Goal: Task Accomplishment & Management: Use online tool/utility

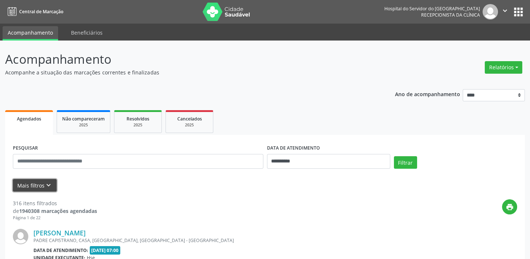
click at [51, 185] on icon "keyboard_arrow_down" at bounding box center [49, 185] width 8 height 8
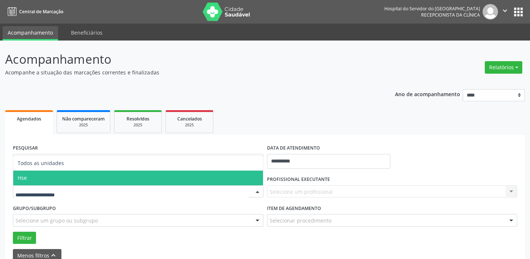
click at [68, 177] on span "Hse" at bounding box center [138, 177] width 250 height 15
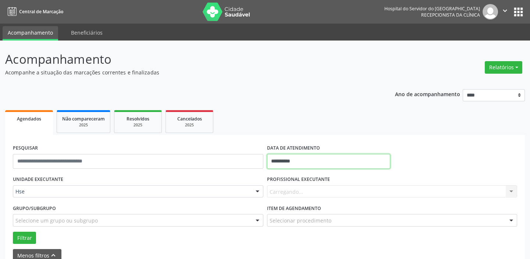
click at [296, 162] on input "**********" at bounding box center [328, 161] width 123 height 15
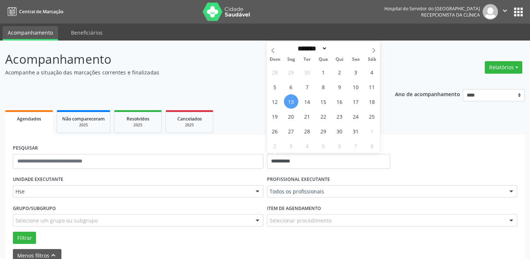
click at [291, 99] on span "13" at bounding box center [291, 101] width 14 height 14
type input "**********"
click at [291, 99] on span "13" at bounding box center [291, 101] width 14 height 14
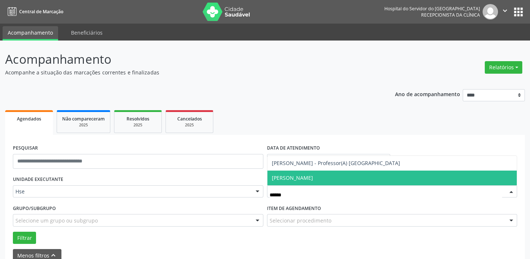
type input "*******"
click at [307, 174] on span "[PERSON_NAME]" at bounding box center [392, 177] width 250 height 15
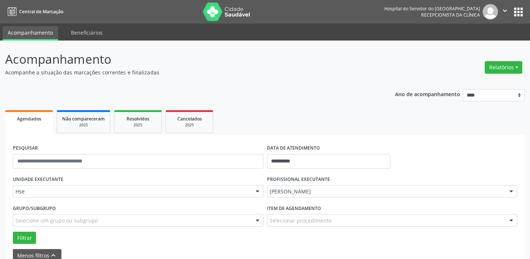
click at [362, 222] on div "Selecionar procedimento" at bounding box center [392, 220] width 251 height 13
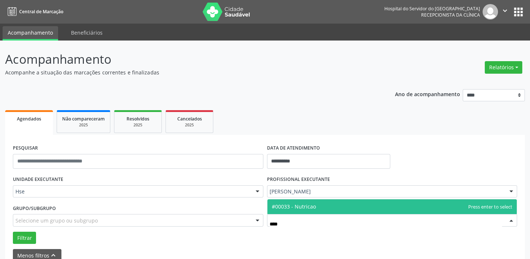
type input "*****"
click at [362, 203] on span "#00033 - Nutricao" at bounding box center [392, 206] width 250 height 15
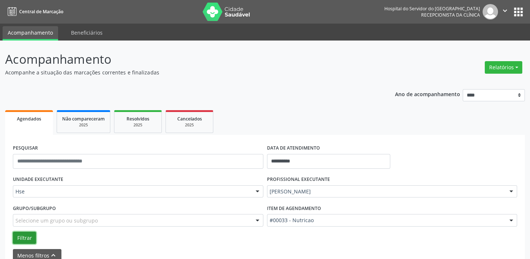
click at [28, 240] on button "Filtrar" at bounding box center [24, 237] width 23 height 13
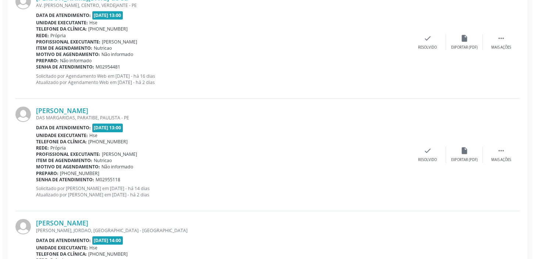
scroll to position [903, 0]
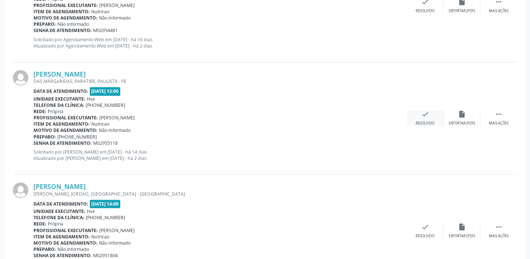
click at [425, 115] on icon "check" at bounding box center [425, 114] width 8 height 8
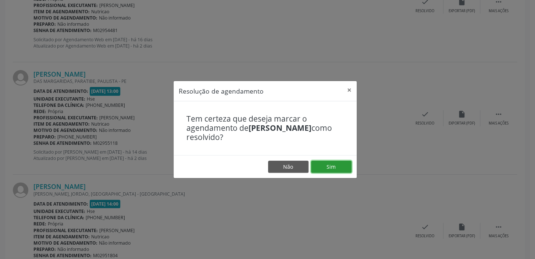
click at [349, 166] on button "Sim" at bounding box center [331, 166] width 40 height 13
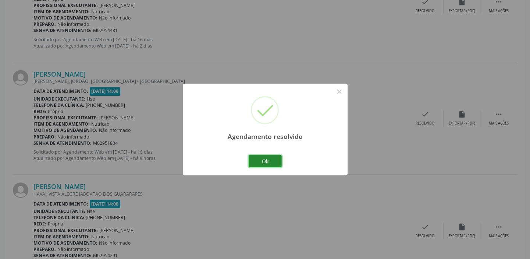
click at [271, 159] on button "Ok" at bounding box center [265, 161] width 33 height 13
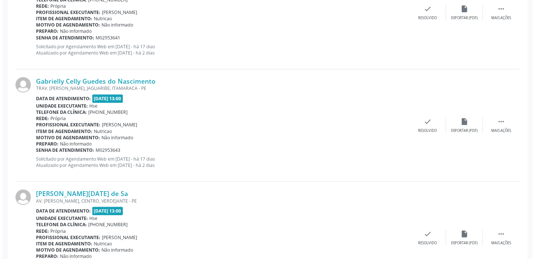
scroll to position [734, 0]
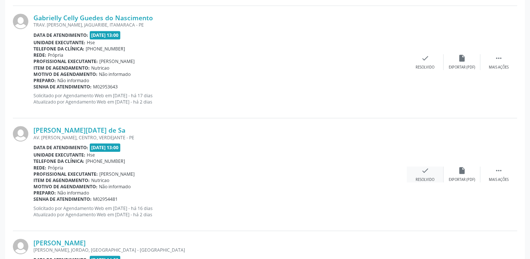
click at [423, 175] on div "check Resolvido" at bounding box center [425, 174] width 37 height 16
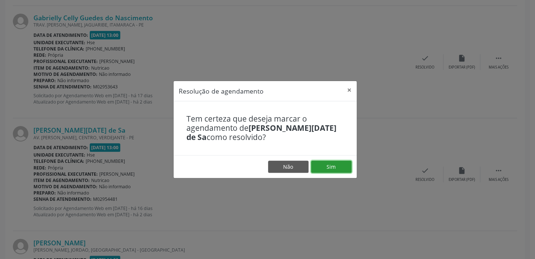
click at [338, 169] on button "Sim" at bounding box center [331, 166] width 40 height 13
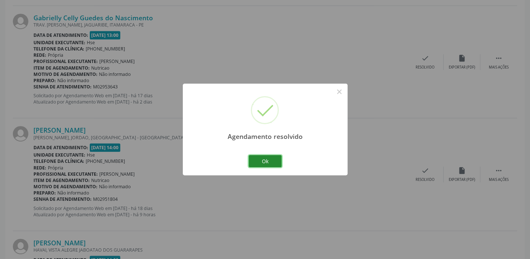
click at [262, 160] on button "Ok" at bounding box center [265, 161] width 33 height 13
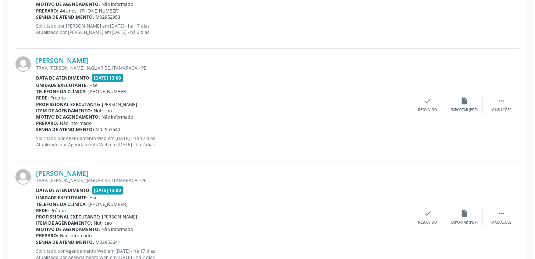
scroll to position [433, 0]
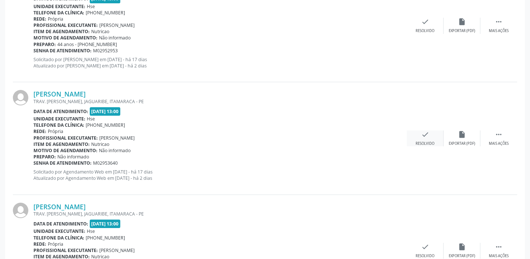
click at [425, 136] on icon "check" at bounding box center [425, 134] width 8 height 8
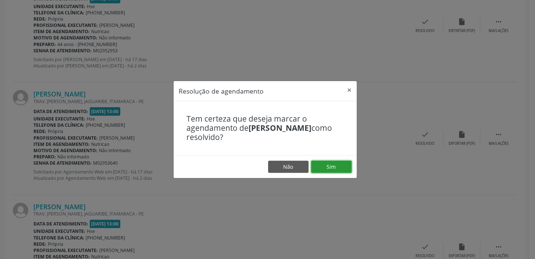
click at [343, 166] on button "Sim" at bounding box center [331, 166] width 40 height 13
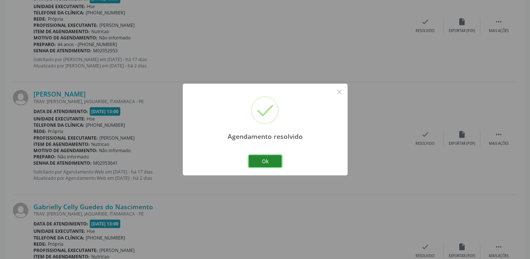
click at [265, 162] on button "Ok" at bounding box center [265, 161] width 33 height 13
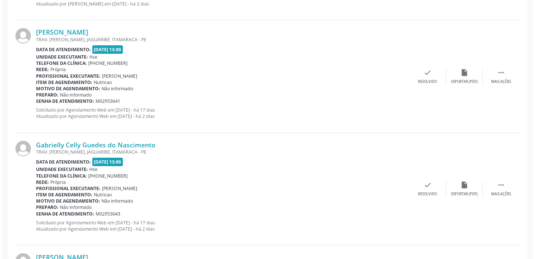
scroll to position [500, 0]
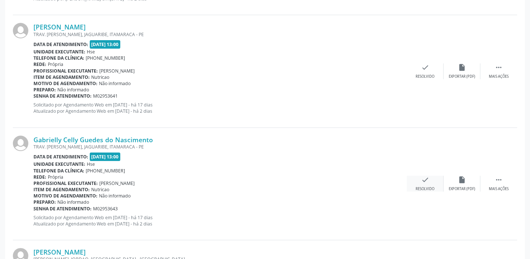
click at [421, 178] on icon "check" at bounding box center [425, 179] width 8 height 8
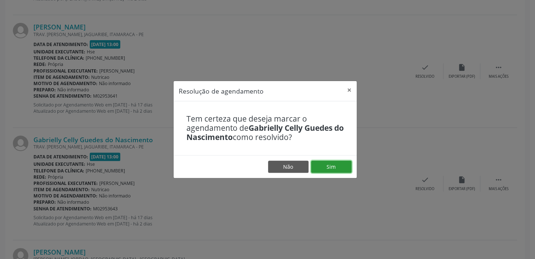
click at [337, 165] on button "Sim" at bounding box center [331, 166] width 40 height 13
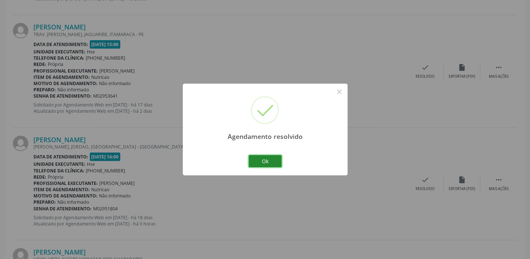
click at [270, 159] on button "Ok" at bounding box center [265, 161] width 33 height 13
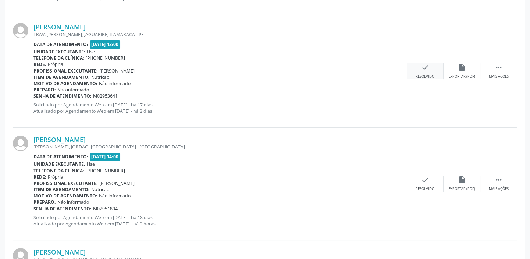
click at [432, 70] on div "check Resolvido" at bounding box center [425, 71] width 37 height 16
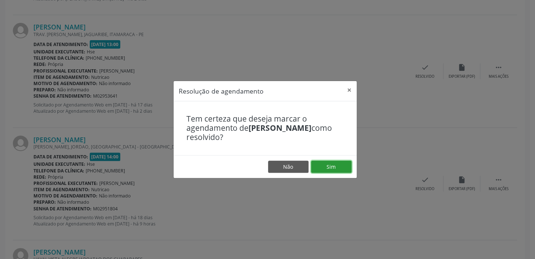
click at [338, 164] on button "Sim" at bounding box center [331, 166] width 40 height 13
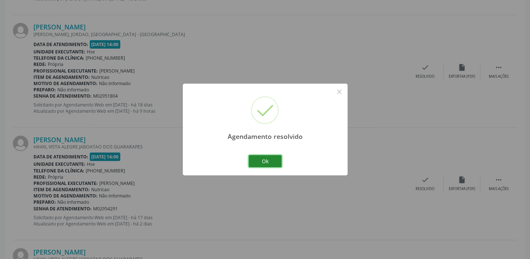
click at [273, 163] on button "Ok" at bounding box center [265, 161] width 33 height 13
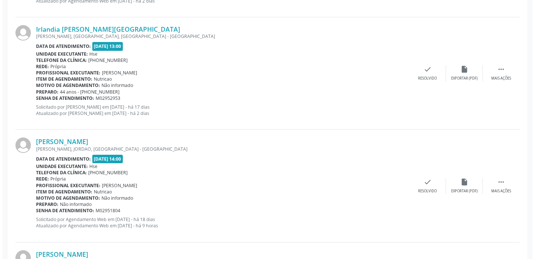
scroll to position [419, 0]
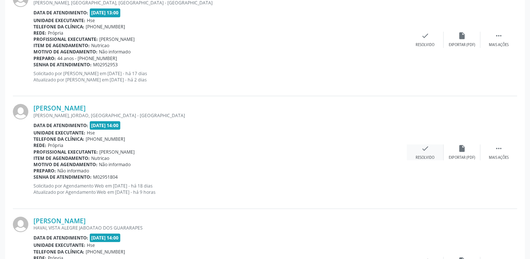
click at [430, 150] on div "check Resolvido" at bounding box center [425, 152] width 37 height 16
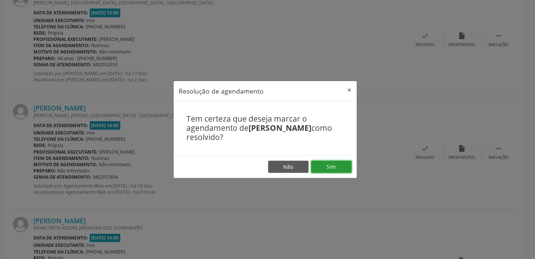
click at [349, 161] on button "Sim" at bounding box center [331, 166] width 40 height 13
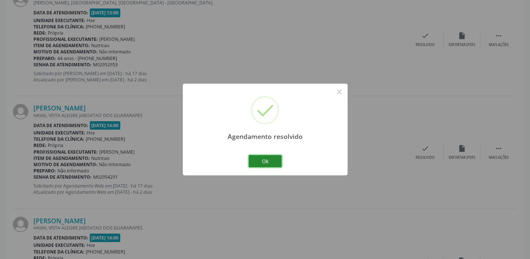
click at [272, 159] on button "Ok" at bounding box center [265, 161] width 33 height 13
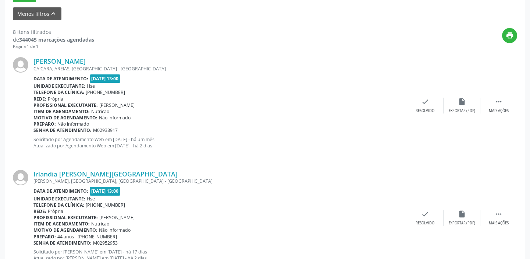
scroll to position [285, 0]
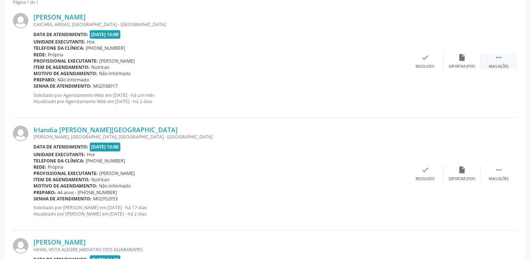
click at [498, 58] on icon "" at bounding box center [499, 57] width 8 height 8
click at [467, 55] on div "alarm_off Não compareceu" at bounding box center [462, 61] width 37 height 16
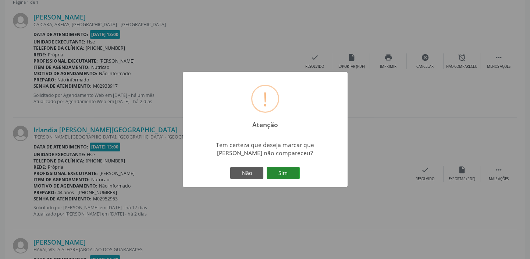
click at [287, 168] on button "Sim" at bounding box center [283, 173] width 33 height 13
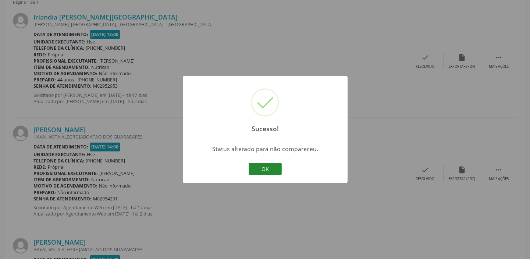
click at [267, 166] on button "OK" at bounding box center [265, 169] width 33 height 13
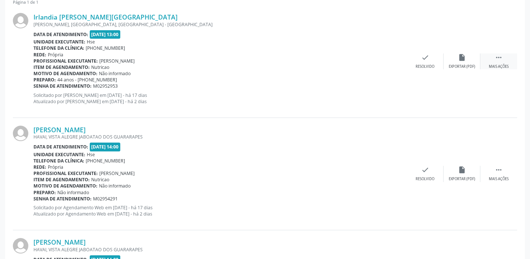
click at [508, 65] on div "Mais ações" at bounding box center [499, 66] width 20 height 5
click at [468, 59] on div "alarm_off Não compareceu" at bounding box center [462, 61] width 37 height 16
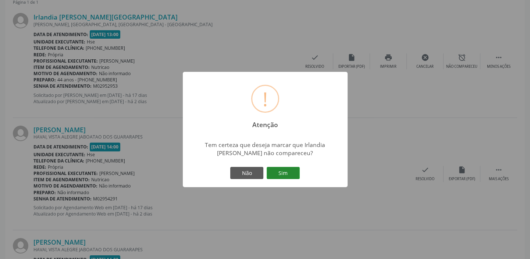
click at [299, 173] on button "Sim" at bounding box center [283, 173] width 33 height 13
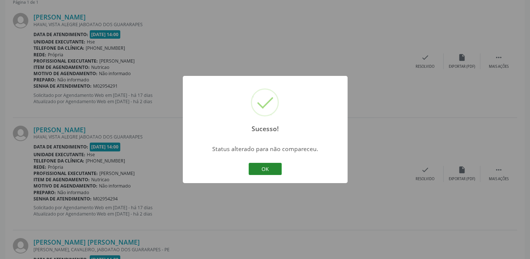
click at [270, 168] on button "OK" at bounding box center [265, 169] width 33 height 13
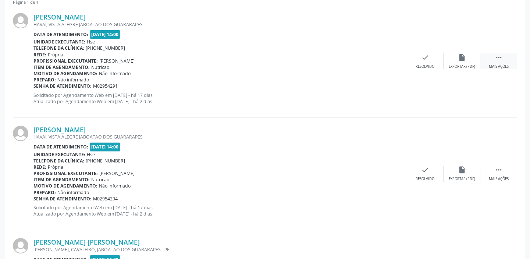
click at [492, 60] on div " Mais ações" at bounding box center [498, 61] width 37 height 16
click at [456, 57] on div "alarm_off Não compareceu" at bounding box center [462, 61] width 37 height 16
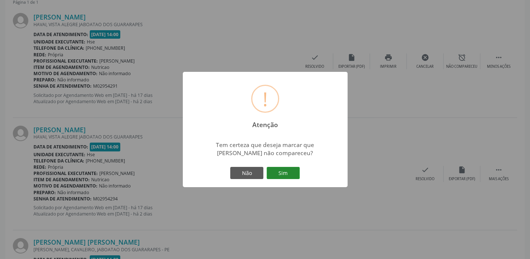
click at [287, 170] on button "Sim" at bounding box center [283, 173] width 33 height 13
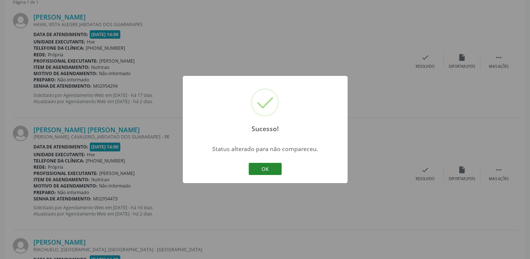
click at [265, 164] on button "OK" at bounding box center [265, 169] width 33 height 13
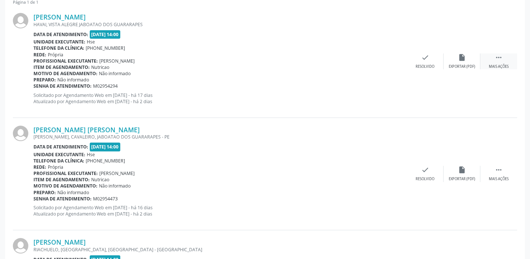
click at [493, 55] on div " Mais ações" at bounding box center [498, 61] width 37 height 16
click at [470, 56] on div "alarm_off Não compareceu" at bounding box center [462, 61] width 37 height 16
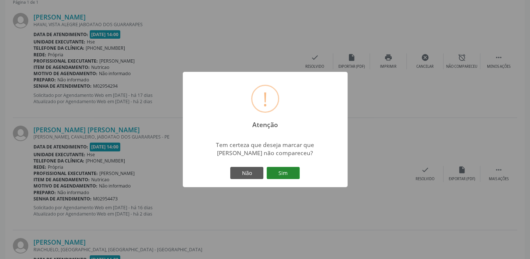
click at [292, 173] on button "Sim" at bounding box center [283, 173] width 33 height 13
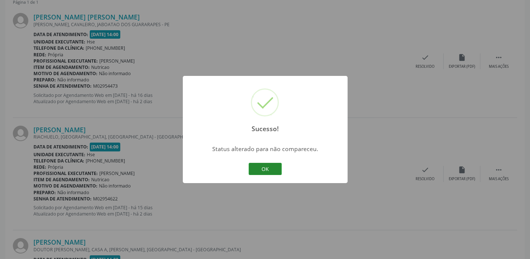
click at [271, 168] on button "OK" at bounding box center [265, 169] width 33 height 13
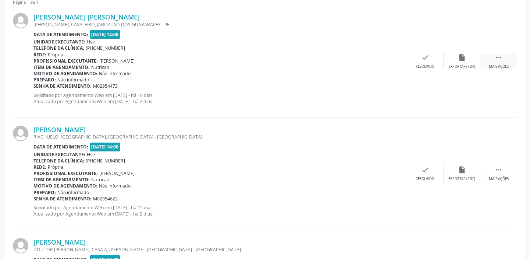
click at [505, 58] on div " Mais ações" at bounding box center [498, 61] width 37 height 16
click at [464, 63] on div "alarm_off Não compareceu" at bounding box center [462, 61] width 37 height 16
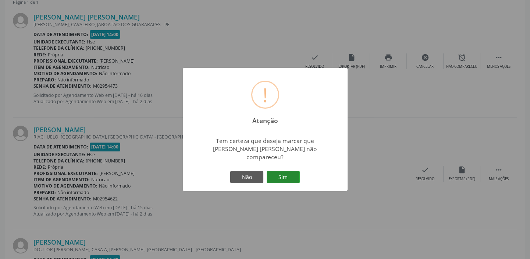
click at [287, 175] on button "Sim" at bounding box center [283, 177] width 33 height 13
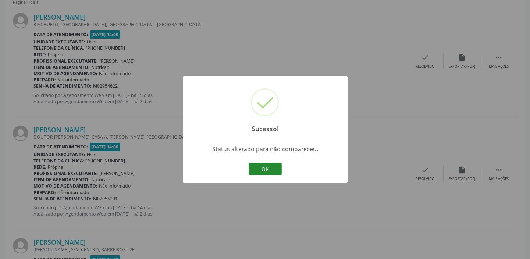
click at [273, 167] on button "OK" at bounding box center [265, 169] width 33 height 13
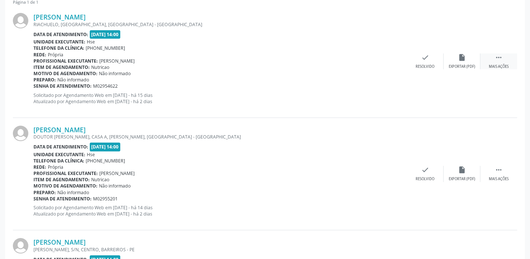
click at [504, 56] on div " Mais ações" at bounding box center [498, 61] width 37 height 16
click at [460, 66] on div "Não compareceu" at bounding box center [461, 66] width 31 height 5
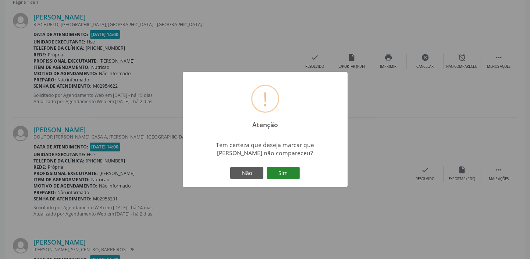
click at [292, 171] on button "Sim" at bounding box center [283, 173] width 33 height 13
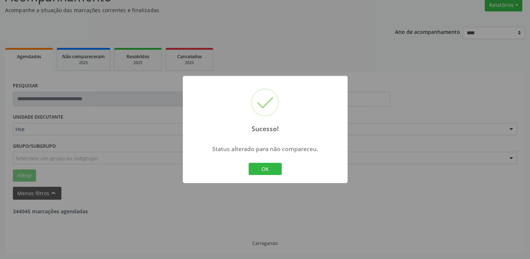
scroll to position [269, 0]
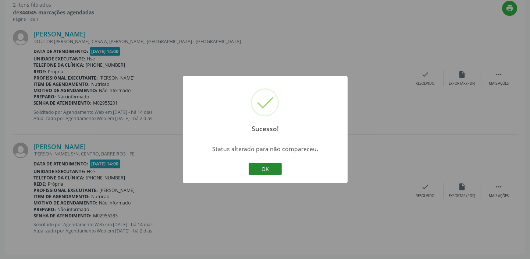
click at [272, 166] on button "OK" at bounding box center [265, 169] width 33 height 13
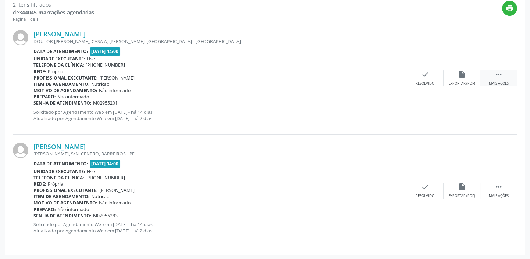
click at [501, 75] on icon "" at bounding box center [499, 74] width 8 height 8
click at [453, 77] on div "alarm_off Não compareceu" at bounding box center [462, 78] width 37 height 16
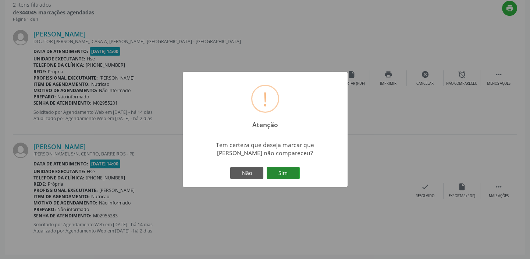
click at [283, 174] on button "Sim" at bounding box center [283, 173] width 33 height 13
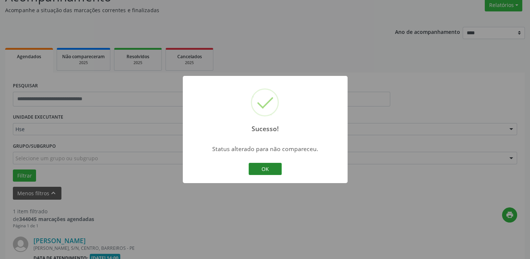
scroll to position [157, 0]
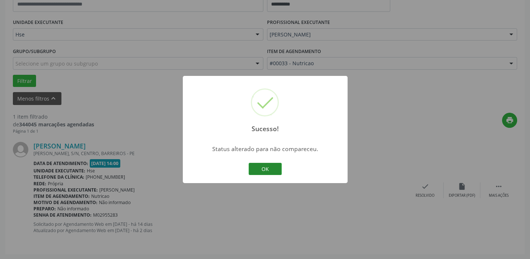
click at [268, 170] on button "OK" at bounding box center [265, 169] width 33 height 13
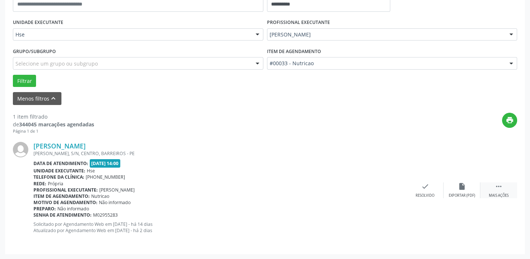
click at [501, 193] on div "Mais ações" at bounding box center [499, 195] width 20 height 5
click at [460, 187] on icon "alarm_off" at bounding box center [462, 186] width 8 height 8
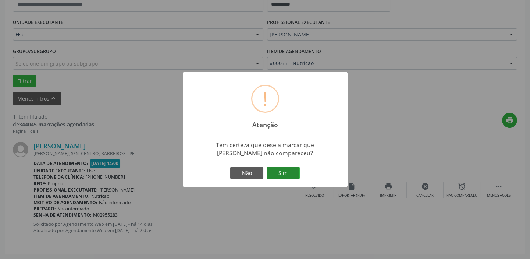
click at [276, 175] on button "Sim" at bounding box center [283, 173] width 33 height 13
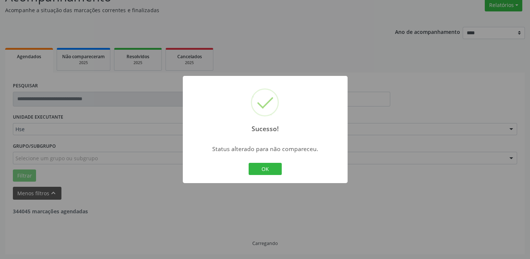
scroll to position [38, 0]
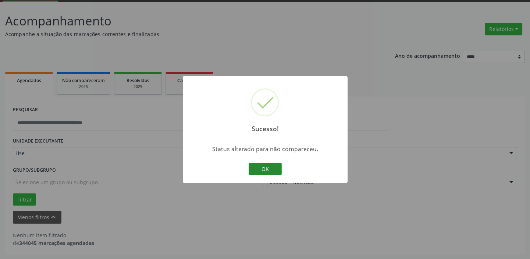
click at [267, 166] on button "OK" at bounding box center [265, 169] width 33 height 13
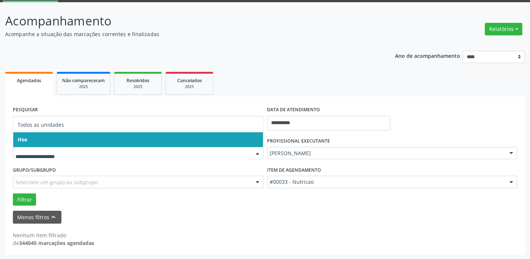
click at [195, 139] on span "Hse" at bounding box center [138, 139] width 250 height 15
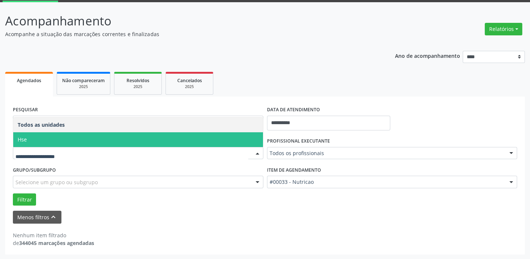
click at [199, 137] on span "Hse" at bounding box center [138, 139] width 250 height 15
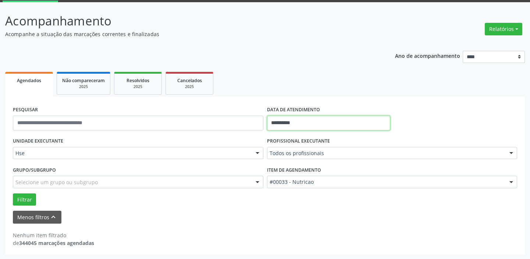
click at [311, 123] on input "**********" at bounding box center [328, 123] width 123 height 15
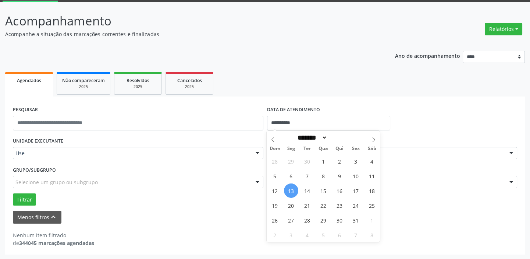
click at [292, 189] on span "13" at bounding box center [291, 190] width 14 height 14
type input "**********"
click at [292, 189] on span "13" at bounding box center [291, 190] width 14 height 14
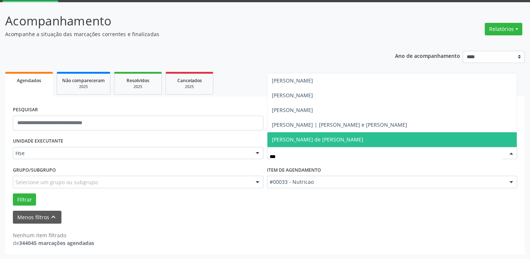
type input "****"
click at [350, 139] on span "[PERSON_NAME] de [PERSON_NAME]" at bounding box center [392, 139] width 250 height 15
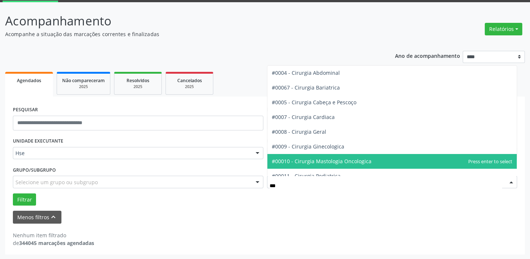
type input "****"
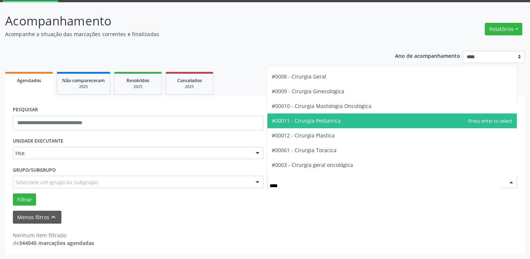
scroll to position [67, 0]
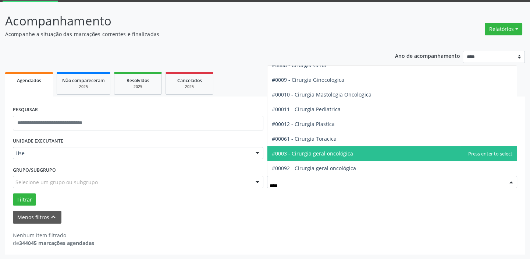
click at [360, 152] on span "#0003 - Cirurgia geral oncológica" at bounding box center [392, 153] width 250 height 15
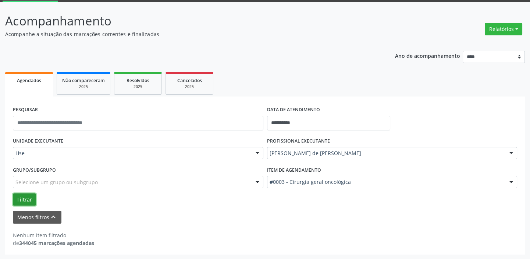
click at [28, 199] on button "Filtrar" at bounding box center [24, 199] width 23 height 13
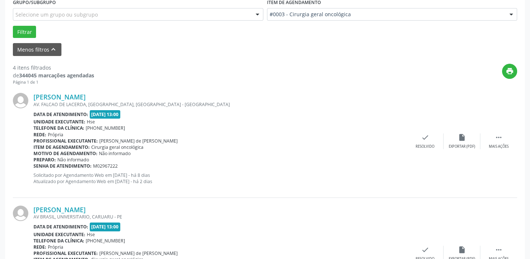
scroll to position [239, 0]
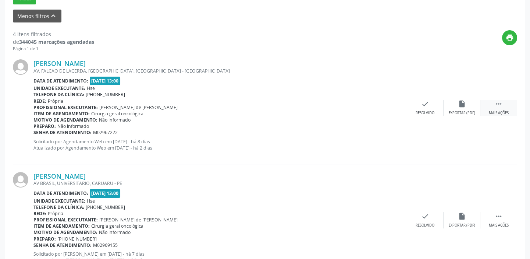
click at [500, 106] on icon "" at bounding box center [499, 104] width 8 height 8
click at [460, 104] on icon "alarm_off" at bounding box center [462, 104] width 8 height 8
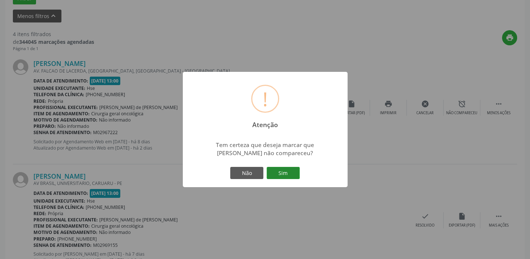
click at [281, 172] on button "Sim" at bounding box center [283, 173] width 33 height 13
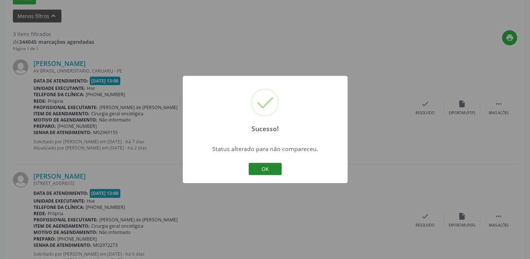
click at [265, 166] on button "OK" at bounding box center [265, 169] width 33 height 13
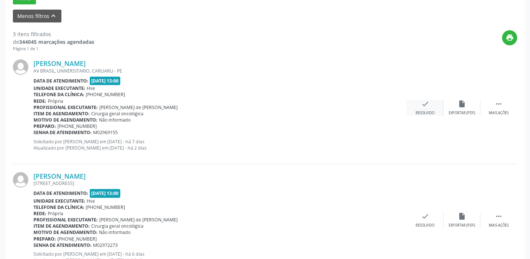
click at [416, 106] on div "check Resolvido" at bounding box center [425, 108] width 37 height 16
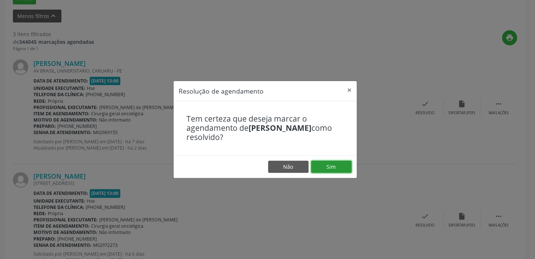
click at [332, 163] on button "Sim" at bounding box center [331, 166] width 40 height 13
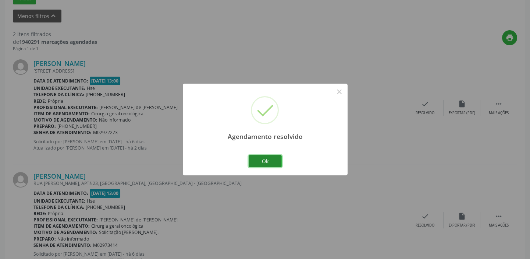
click at [266, 159] on button "Ok" at bounding box center [265, 161] width 33 height 13
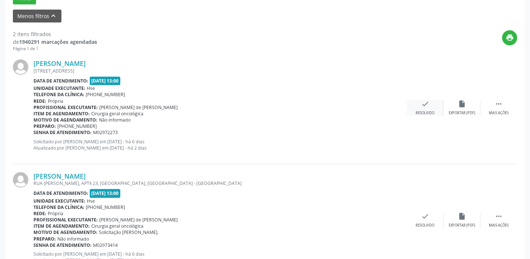
click at [421, 103] on icon "check" at bounding box center [425, 104] width 8 height 8
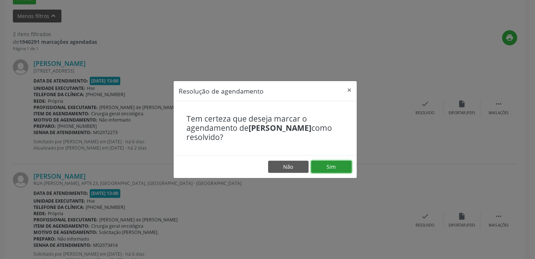
click at [325, 164] on button "Sim" at bounding box center [331, 166] width 40 height 13
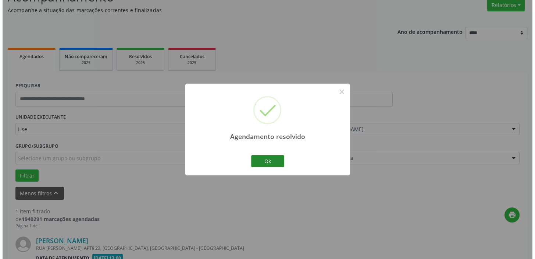
scroll to position [157, 0]
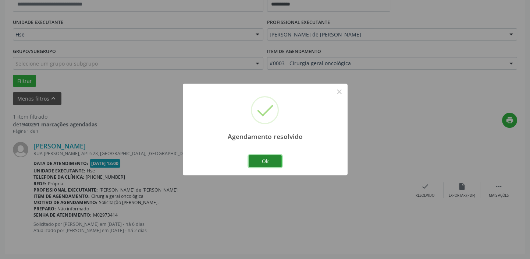
click at [263, 159] on button "Ok" at bounding box center [265, 161] width 33 height 13
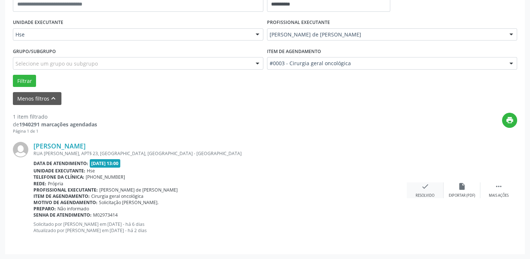
click at [419, 185] on div "check Resolvido" at bounding box center [425, 190] width 37 height 16
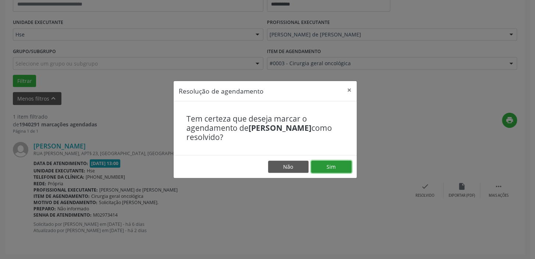
click at [334, 166] on button "Sim" at bounding box center [331, 166] width 40 height 13
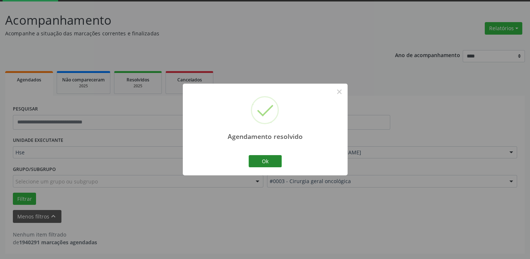
scroll to position [38, 0]
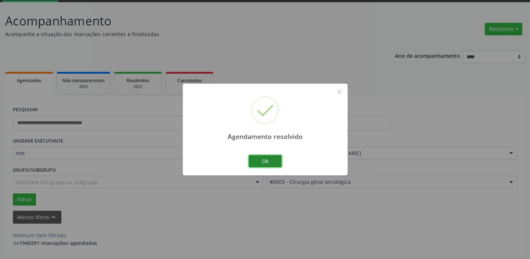
click at [280, 160] on button "Ok" at bounding box center [265, 161] width 33 height 13
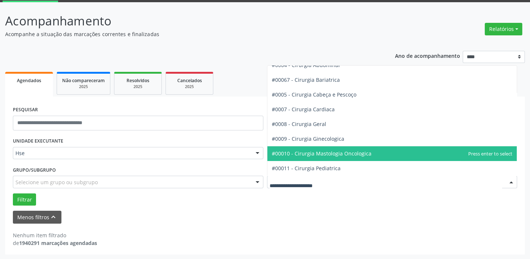
click at [507, 182] on div at bounding box center [511, 182] width 11 height 13
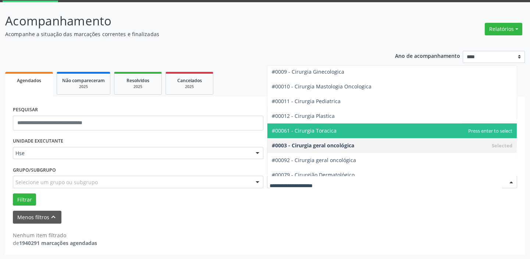
scroll to position [100, 0]
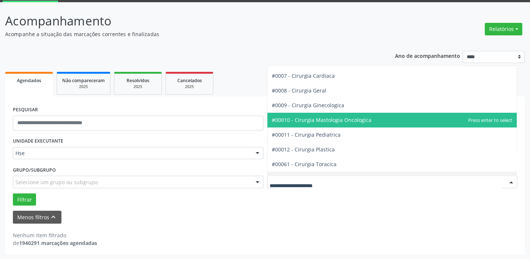
click at [379, 119] on span "#00010 - Cirurgia Mastologia Oncologica" at bounding box center [392, 120] width 250 height 15
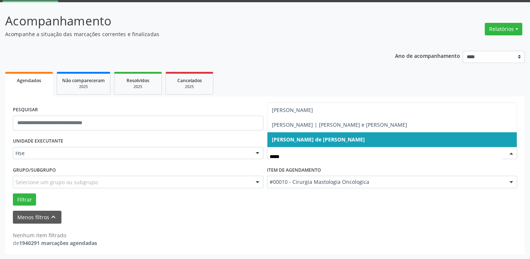
click at [393, 137] on span "[PERSON_NAME] de [PERSON_NAME]" at bounding box center [392, 139] width 250 height 15
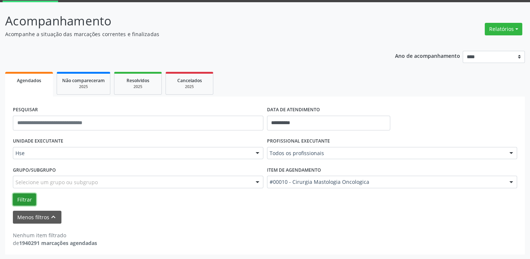
click at [28, 200] on button "Filtrar" at bounding box center [24, 199] width 23 height 13
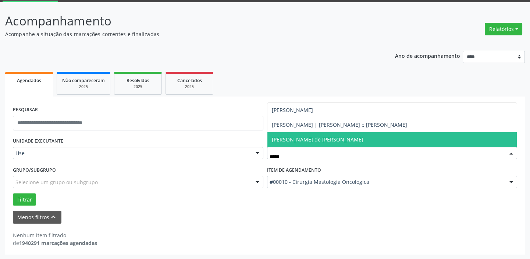
type input "*****"
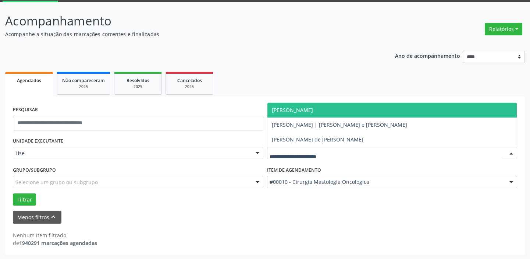
click at [283, 47] on div "**********" at bounding box center [265, 150] width 520 height 209
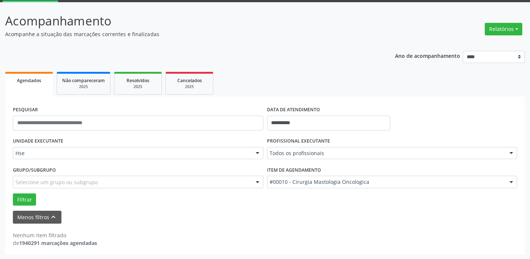
click at [184, 158] on div "Hse" at bounding box center [138, 153] width 251 height 13
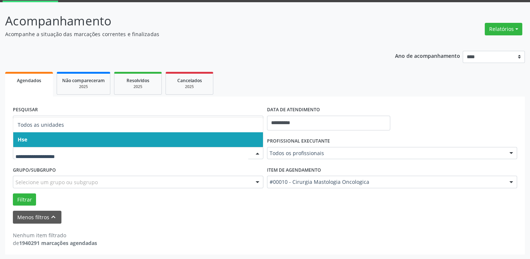
click at [154, 138] on span "Hse" at bounding box center [138, 139] width 250 height 15
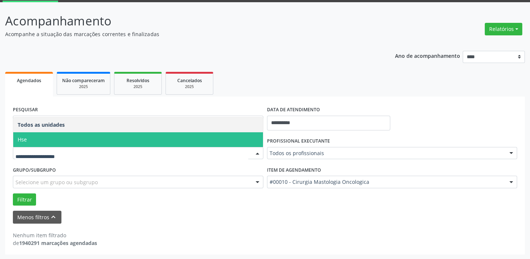
click at [150, 140] on span "Hse" at bounding box center [138, 139] width 250 height 15
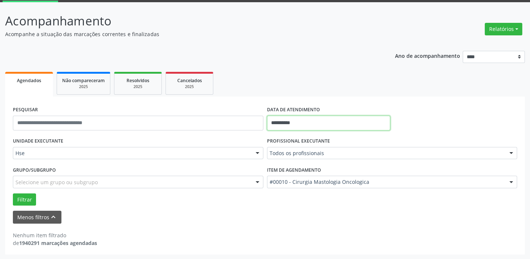
click at [313, 118] on input "**********" at bounding box center [328, 123] width 123 height 15
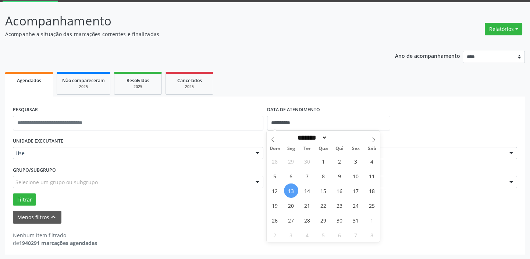
click at [292, 189] on span "13" at bounding box center [291, 190] width 14 height 14
type input "**********"
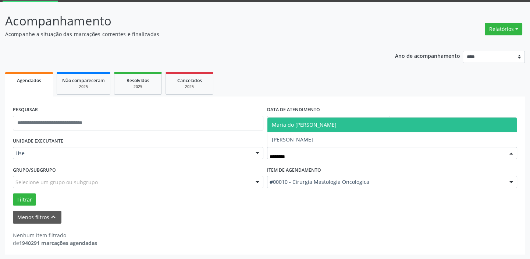
type input "********"
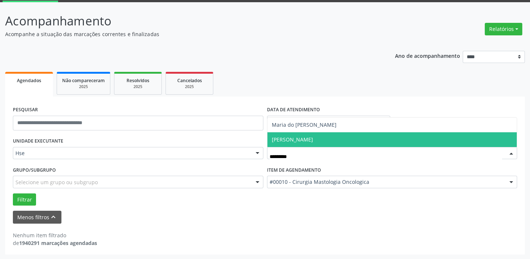
click at [333, 140] on span "[PERSON_NAME]" at bounding box center [392, 139] width 250 height 15
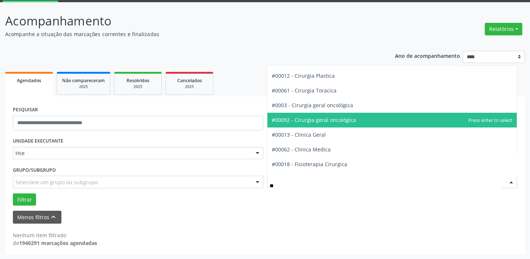
type input "***"
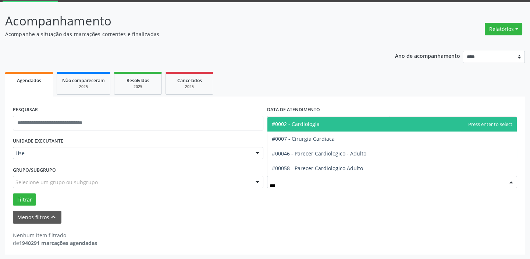
click at [338, 123] on span "#0002 - Cardiologia" at bounding box center [392, 124] width 250 height 15
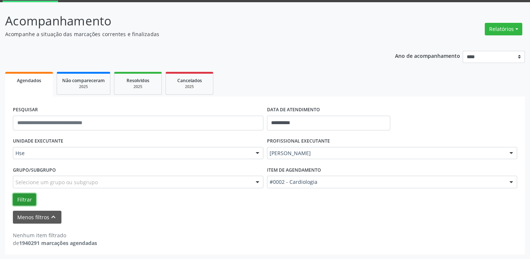
click at [32, 200] on button "Filtrar" at bounding box center [24, 199] width 23 height 13
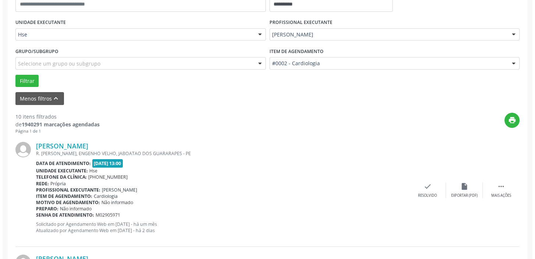
scroll to position [172, 0]
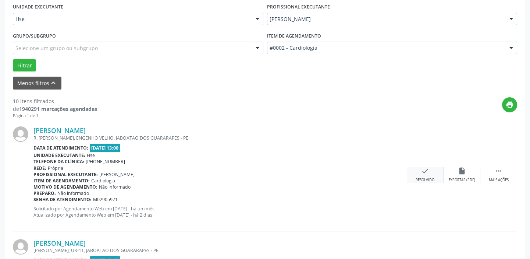
click at [429, 171] on icon "check" at bounding box center [425, 171] width 8 height 8
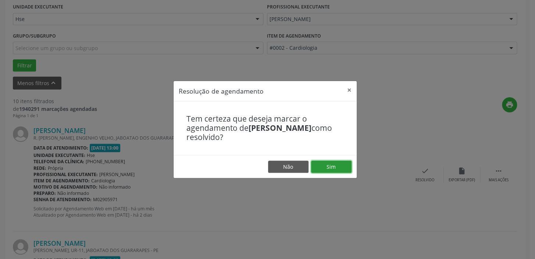
click at [318, 167] on button "Sim" at bounding box center [331, 166] width 40 height 13
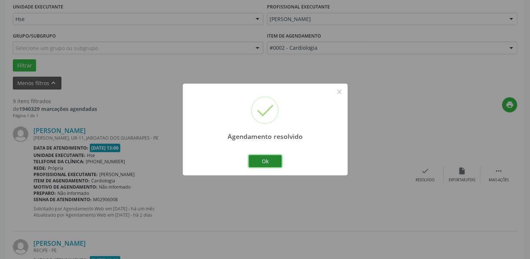
click at [270, 160] on button "Ok" at bounding box center [265, 161] width 33 height 13
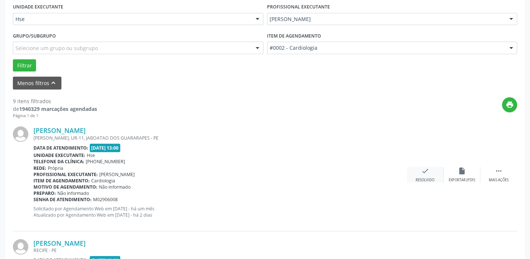
click at [427, 173] on icon "check" at bounding box center [425, 171] width 8 height 8
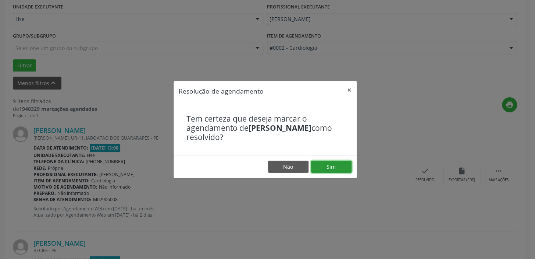
click at [330, 166] on button "Sim" at bounding box center [331, 166] width 40 height 13
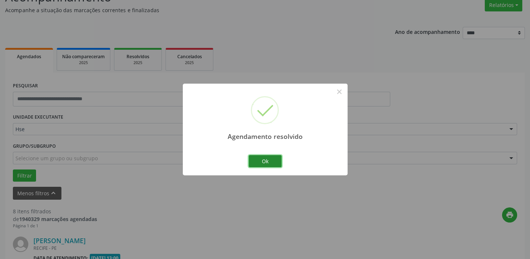
click at [274, 159] on button "Ok" at bounding box center [265, 161] width 33 height 13
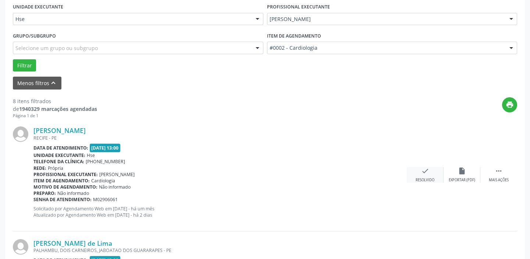
click at [421, 175] on div "check Resolvido" at bounding box center [425, 175] width 37 height 16
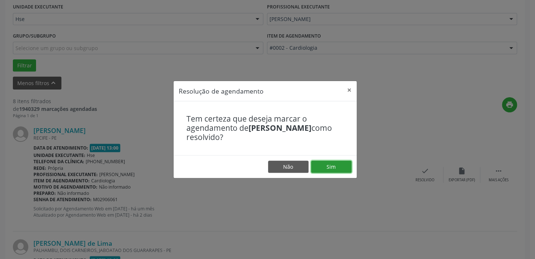
click at [343, 170] on button "Sim" at bounding box center [331, 166] width 40 height 13
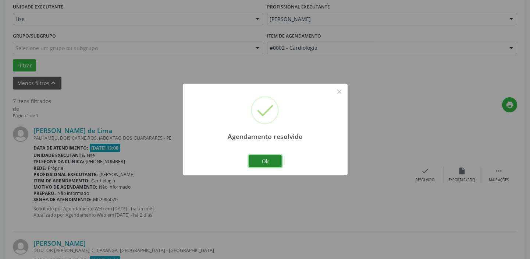
click at [263, 166] on button "Ok" at bounding box center [265, 161] width 33 height 13
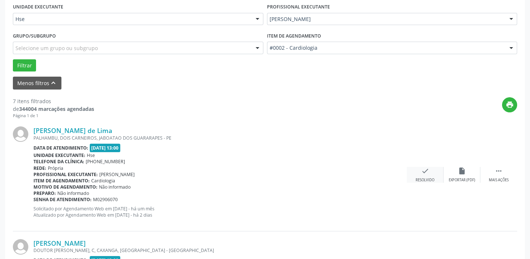
click at [428, 168] on icon "check" at bounding box center [425, 171] width 8 height 8
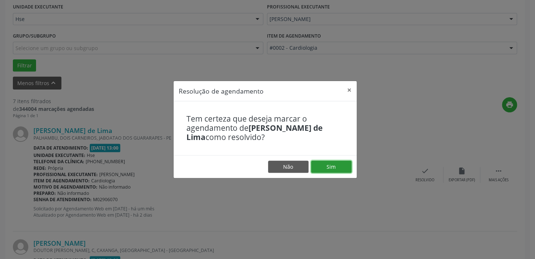
click at [313, 164] on button "Sim" at bounding box center [331, 166] width 40 height 13
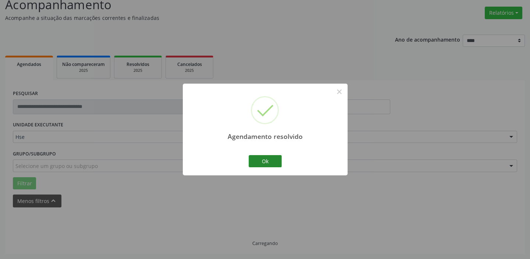
scroll to position [62, 0]
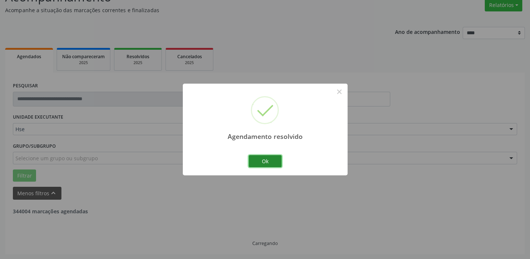
click at [265, 162] on button "Ok" at bounding box center [265, 161] width 33 height 13
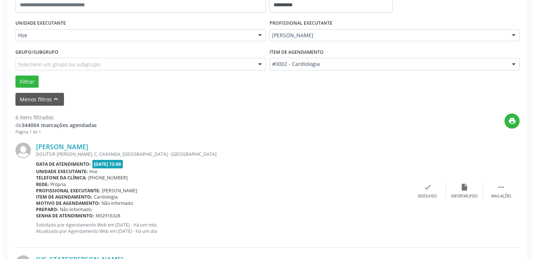
scroll to position [162, 0]
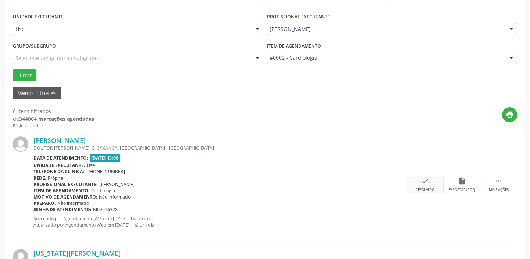
click at [429, 180] on div "check Resolvido" at bounding box center [425, 185] width 37 height 16
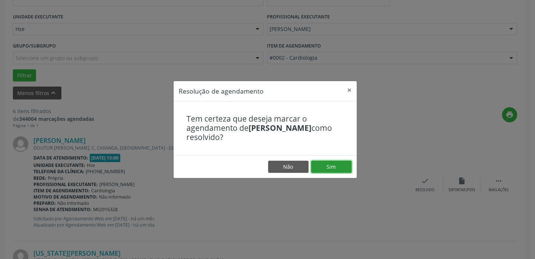
click at [334, 161] on button "Sim" at bounding box center [331, 166] width 40 height 13
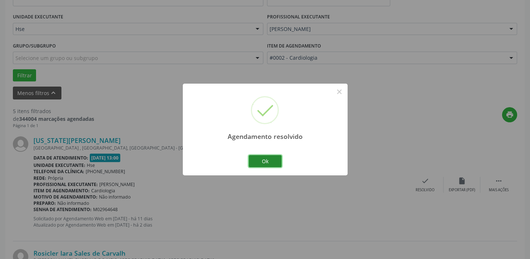
click at [272, 163] on button "Ok" at bounding box center [265, 161] width 33 height 13
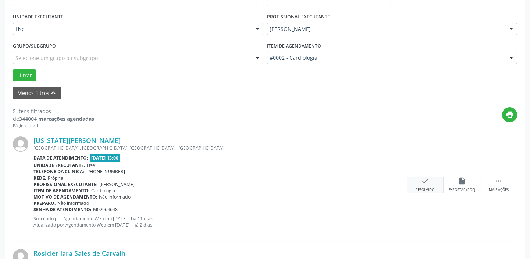
click at [422, 179] on icon "check" at bounding box center [425, 181] width 8 height 8
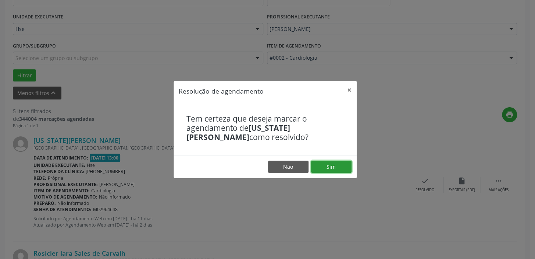
click at [325, 163] on button "Sim" at bounding box center [331, 166] width 40 height 13
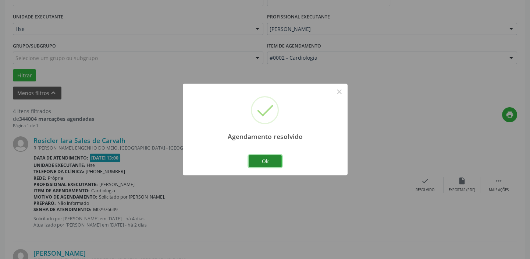
click at [274, 159] on button "Ok" at bounding box center [265, 161] width 33 height 13
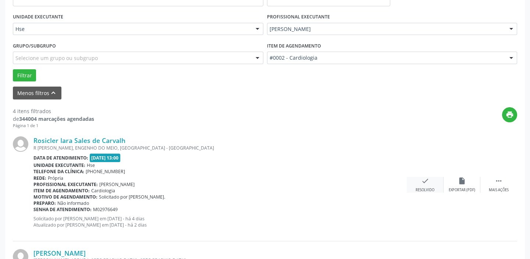
click at [423, 186] on div "check Resolvido" at bounding box center [425, 185] width 37 height 16
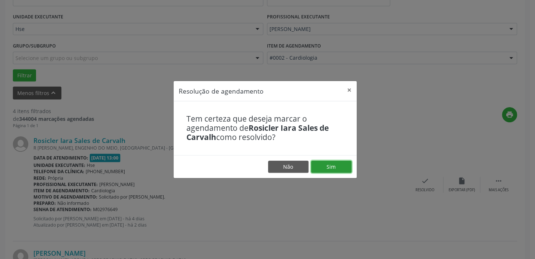
click at [337, 166] on button "Sim" at bounding box center [331, 166] width 40 height 13
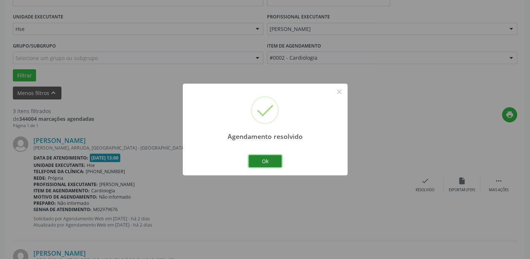
click at [276, 160] on button "Ok" at bounding box center [265, 161] width 33 height 13
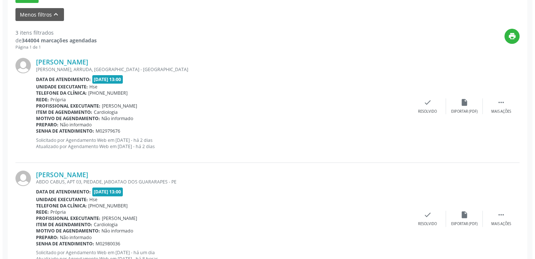
scroll to position [229, 0]
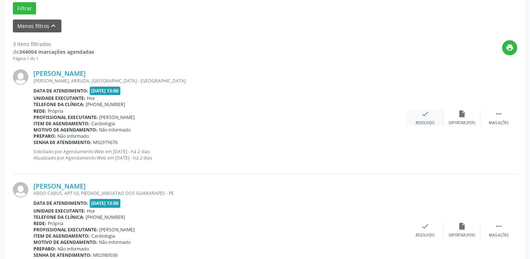
click at [431, 117] on div "check Resolvido" at bounding box center [425, 118] width 37 height 16
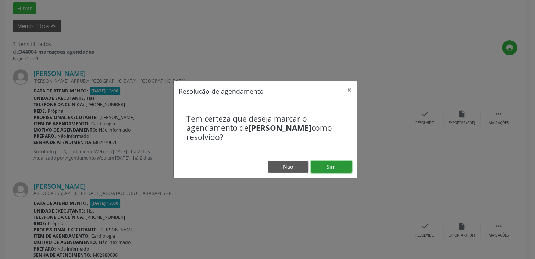
click at [340, 166] on button "Sim" at bounding box center [331, 166] width 40 height 13
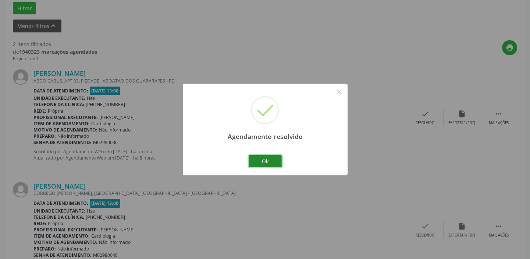
click at [276, 164] on button "Ok" at bounding box center [265, 161] width 33 height 13
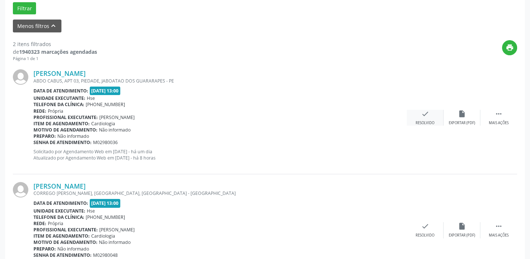
click at [430, 111] on div "check Resolvido" at bounding box center [425, 118] width 37 height 16
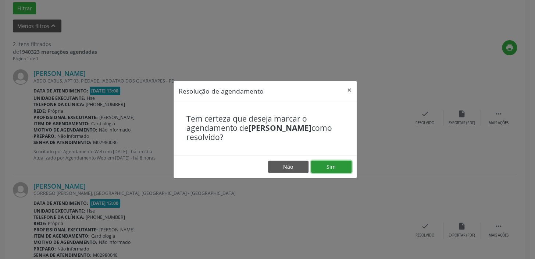
click at [338, 170] on button "Sim" at bounding box center [331, 166] width 40 height 13
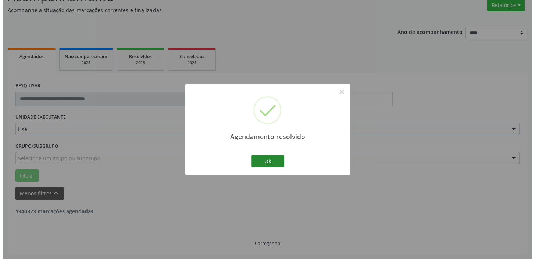
scroll to position [157, 0]
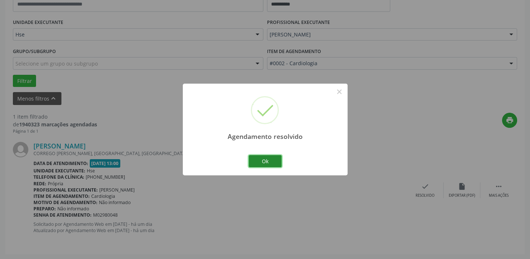
click at [269, 157] on button "Ok" at bounding box center [265, 161] width 33 height 13
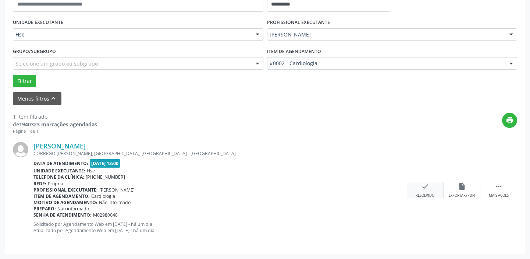
click at [429, 191] on div "check Resolvido" at bounding box center [425, 190] width 37 height 16
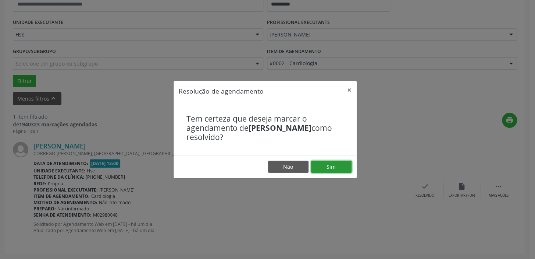
click at [342, 168] on button "Sim" at bounding box center [331, 166] width 40 height 13
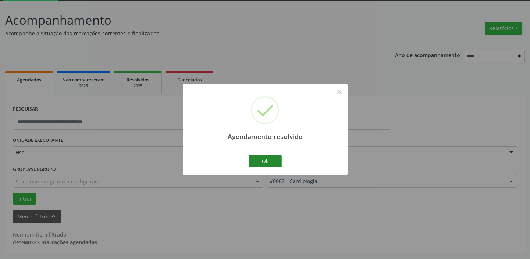
scroll to position [38, 0]
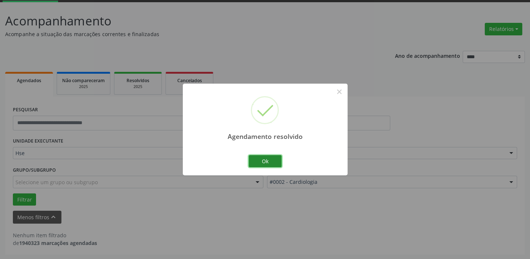
click at [273, 159] on button "Ok" at bounding box center [265, 161] width 33 height 13
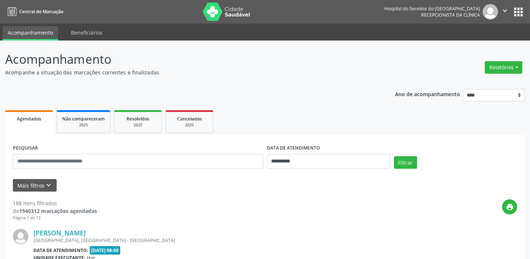
click at [29, 116] on span "Agendados" at bounding box center [29, 119] width 24 height 6
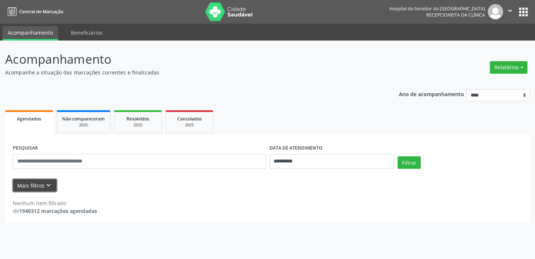
click at [47, 184] on icon "keyboard_arrow_down" at bounding box center [49, 185] width 8 height 8
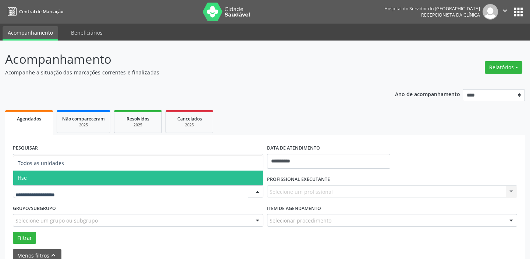
click at [63, 175] on span "Hse" at bounding box center [138, 177] width 250 height 15
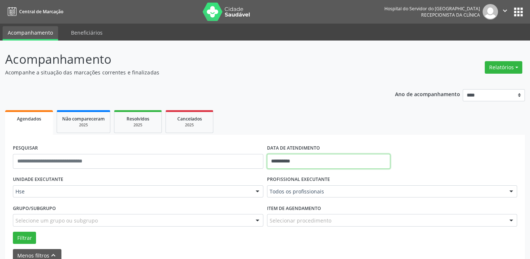
click at [309, 158] on input "**********" at bounding box center [328, 161] width 123 height 15
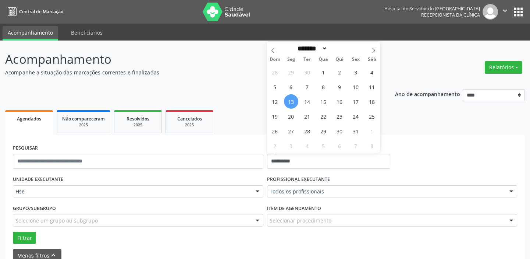
click at [292, 102] on span "13" at bounding box center [291, 101] width 14 height 14
type input "**********"
click at [292, 102] on span "13" at bounding box center [291, 101] width 14 height 14
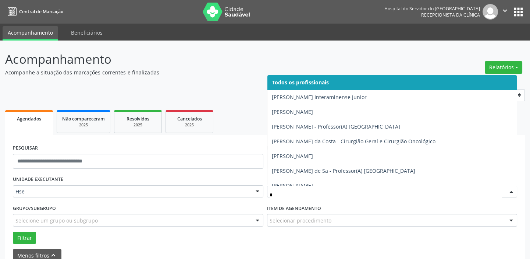
type input "**"
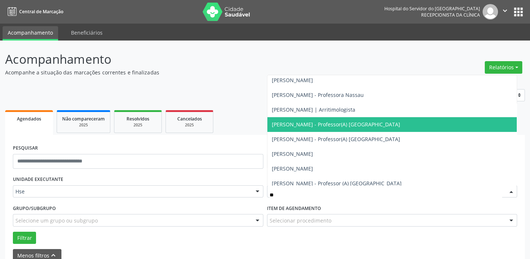
scroll to position [267, 0]
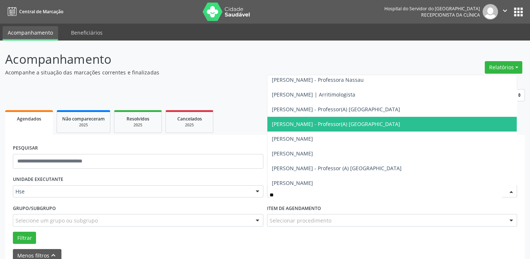
click at [302, 128] on span "[PERSON_NAME] - Professor(A) [GEOGRAPHIC_DATA]" at bounding box center [392, 124] width 250 height 15
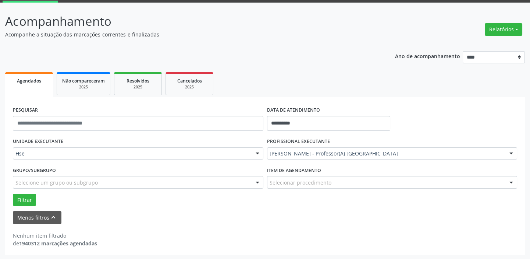
scroll to position [38, 0]
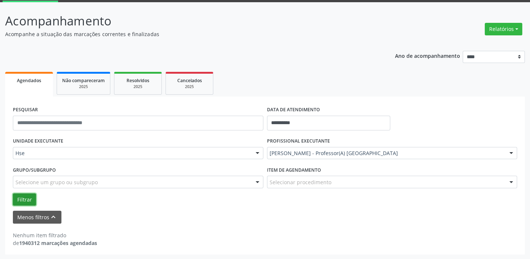
click at [26, 197] on button "Filtrar" at bounding box center [24, 199] width 23 height 13
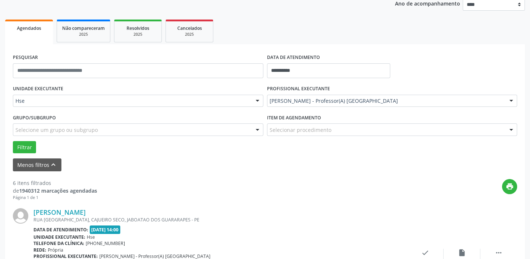
scroll to position [206, 0]
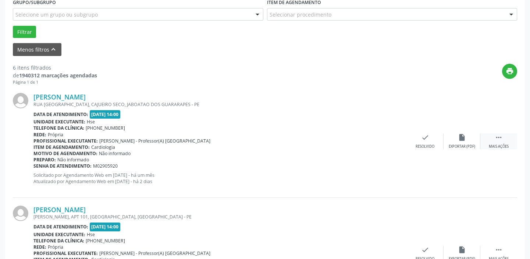
click at [499, 141] on div " Mais ações" at bounding box center [498, 141] width 37 height 16
click at [455, 141] on div "alarm_off Não compareceu" at bounding box center [462, 141] width 37 height 16
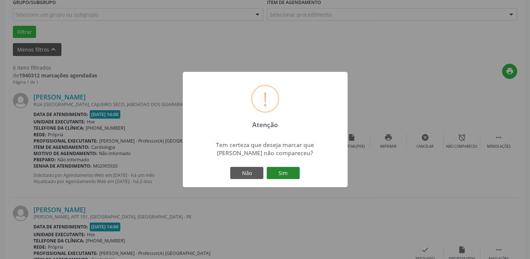
click at [273, 170] on button "Sim" at bounding box center [283, 173] width 33 height 13
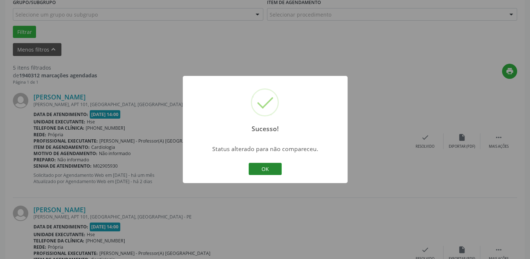
click at [268, 164] on button "OK" at bounding box center [265, 169] width 33 height 13
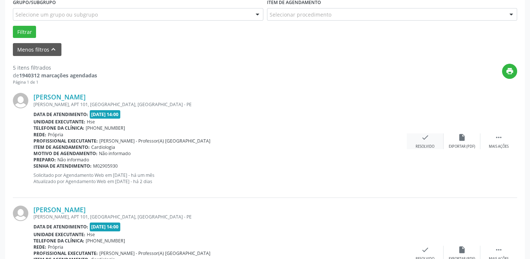
click at [428, 138] on icon "check" at bounding box center [425, 137] width 8 height 8
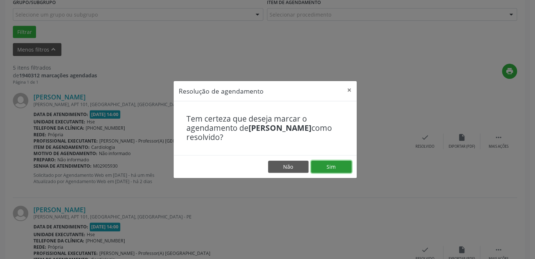
click at [333, 165] on button "Sim" at bounding box center [331, 166] width 40 height 13
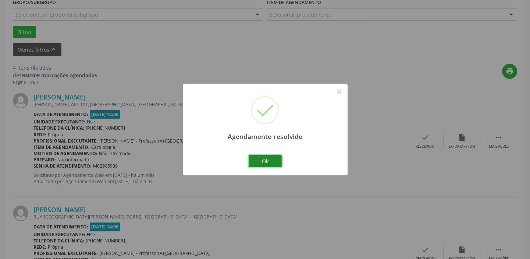
click at [253, 165] on button "Ok" at bounding box center [265, 161] width 33 height 13
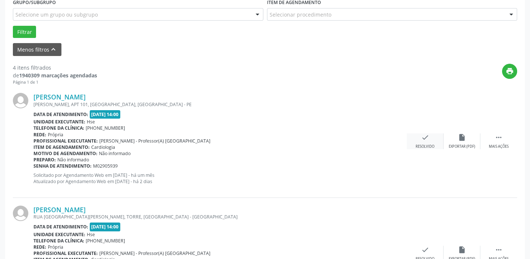
click at [423, 142] on div "check Resolvido" at bounding box center [425, 141] width 37 height 16
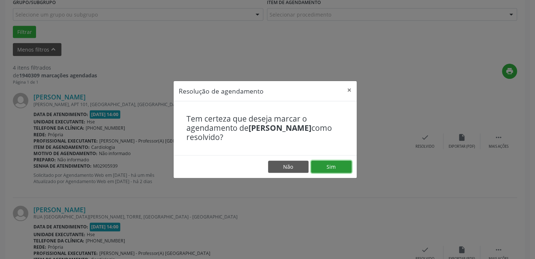
click at [341, 168] on button "Sim" at bounding box center [331, 166] width 40 height 13
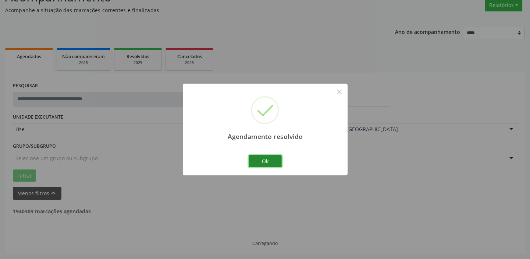
click at [254, 158] on button "Ok" at bounding box center [265, 161] width 33 height 13
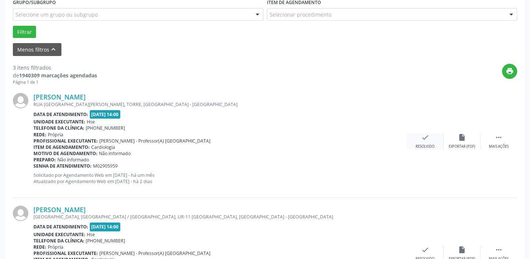
click at [423, 138] on icon "check" at bounding box center [425, 137] width 8 height 8
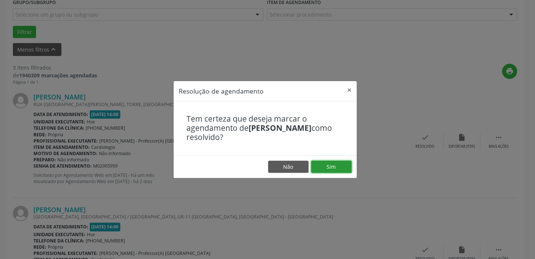
click at [338, 163] on button "Sim" at bounding box center [331, 166] width 40 height 13
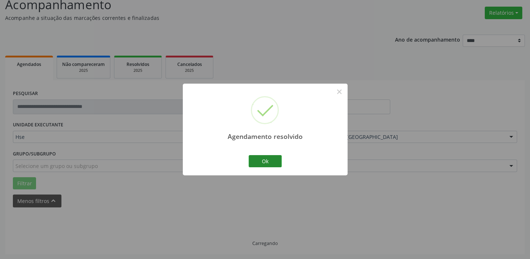
scroll to position [62, 0]
click at [272, 159] on button "Ok" at bounding box center [265, 161] width 33 height 13
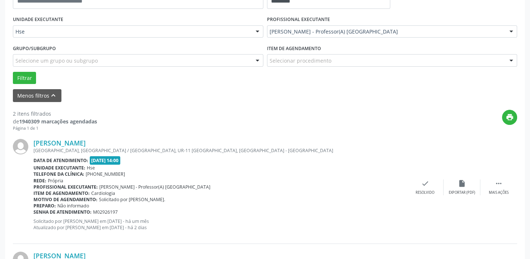
scroll to position [162, 0]
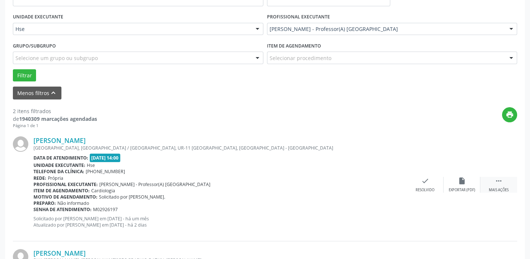
click at [508, 185] on div " Mais ações" at bounding box center [498, 185] width 37 height 16
click at [462, 187] on div "Não compareceu" at bounding box center [461, 189] width 31 height 5
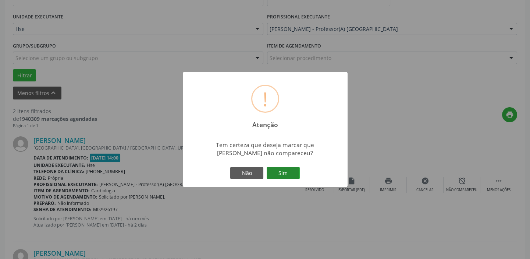
click at [276, 171] on button "Sim" at bounding box center [283, 173] width 33 height 13
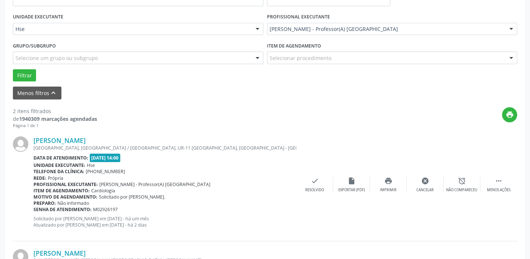
scroll to position [62, 0]
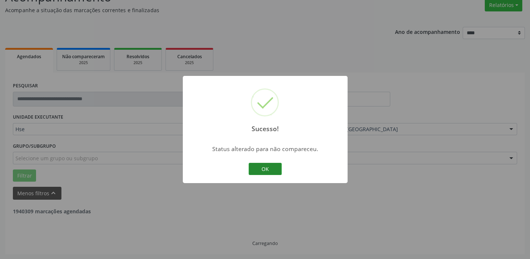
click at [257, 168] on button "OK" at bounding box center [265, 169] width 33 height 13
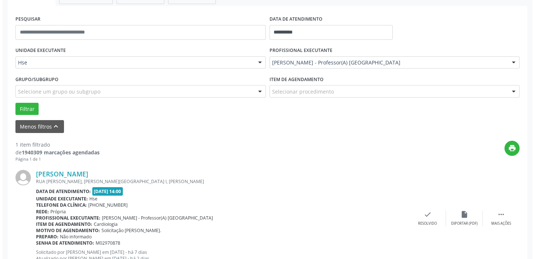
scroll to position [157, 0]
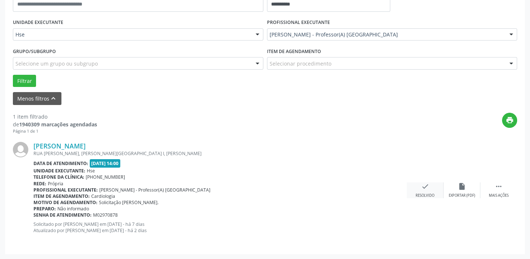
click at [420, 187] on div "check Resolvido" at bounding box center [425, 190] width 37 height 16
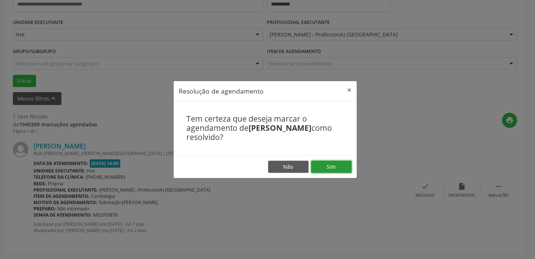
click at [318, 165] on button "Sim" at bounding box center [331, 166] width 40 height 13
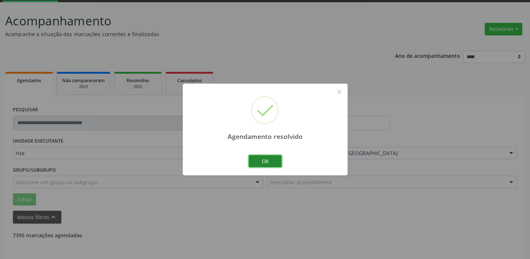
click at [262, 156] on button "Ok" at bounding box center [265, 161] width 33 height 13
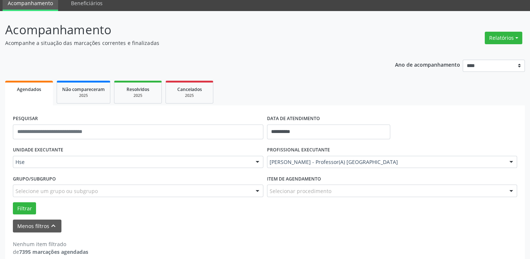
scroll to position [38, 0]
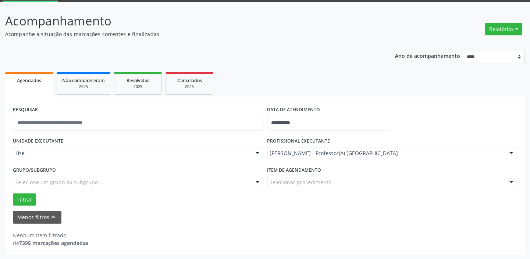
drag, startPoint x: 497, startPoint y: 29, endPoint x: 444, endPoint y: 27, distance: 52.3
click at [494, 31] on button "Relatórios" at bounding box center [504, 29] width 38 height 13
click at [496, 25] on button "Relatórios" at bounding box center [504, 29] width 38 height 13
click at [22, 213] on button "Menos filtros keyboard_arrow_up" at bounding box center [37, 216] width 49 height 13
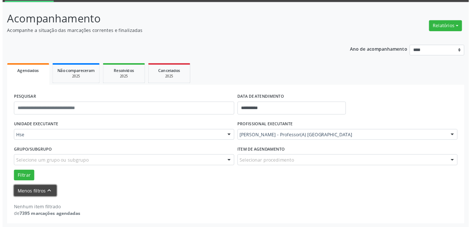
scroll to position [0, 0]
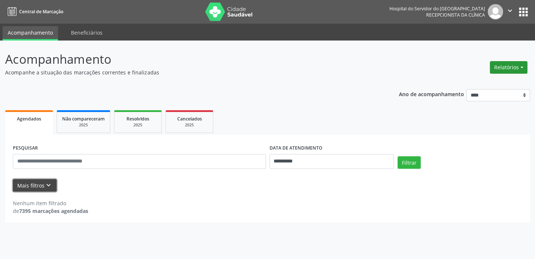
click at [506, 63] on button "Relatórios" at bounding box center [509, 67] width 38 height 13
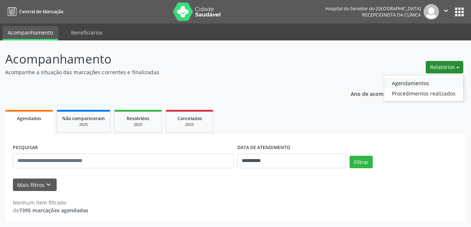
click at [416, 81] on link "Agendamentos" at bounding box center [423, 83] width 79 height 10
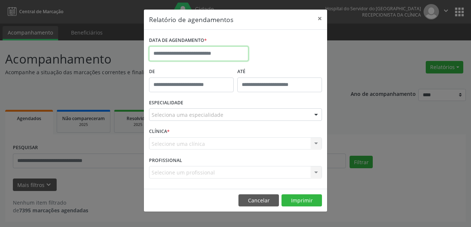
click at [216, 56] on input "text" at bounding box center [198, 53] width 99 height 15
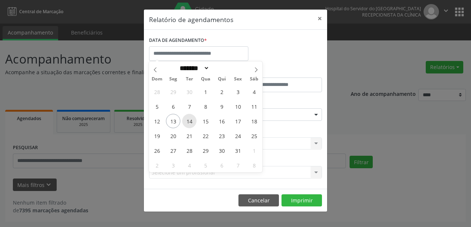
click at [188, 121] on span "14" at bounding box center [189, 121] width 14 height 14
type input "**********"
click at [188, 121] on span "14" at bounding box center [189, 121] width 14 height 14
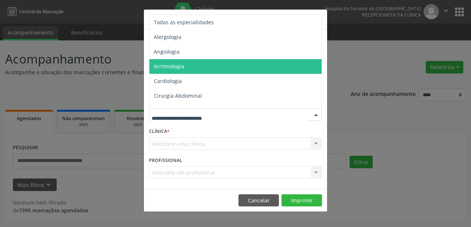
drag, startPoint x: 411, startPoint y: 65, endPoint x: 354, endPoint y: 64, distance: 57.4
click at [410, 66] on div "**********" at bounding box center [235, 113] width 471 height 227
click at [224, 113] on div at bounding box center [235, 115] width 173 height 13
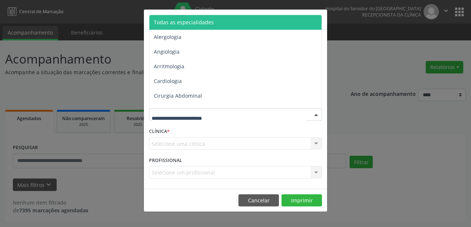
click at [223, 25] on span "Todas as especialidades" at bounding box center [235, 22] width 173 height 15
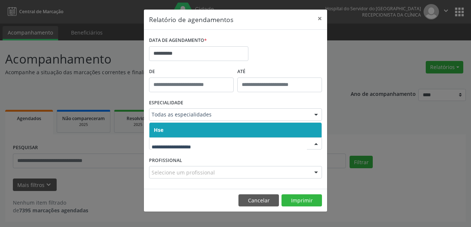
click at [205, 142] on input "text" at bounding box center [229, 147] width 155 height 15
click at [207, 127] on span "Hse" at bounding box center [235, 130] width 172 height 15
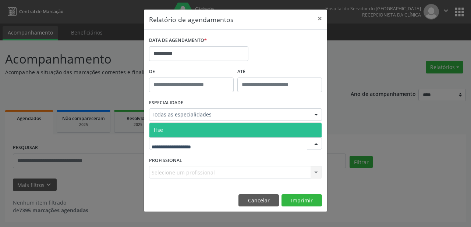
click at [210, 144] on div at bounding box center [235, 144] width 173 height 13
click at [209, 128] on span "Hse" at bounding box center [235, 130] width 172 height 15
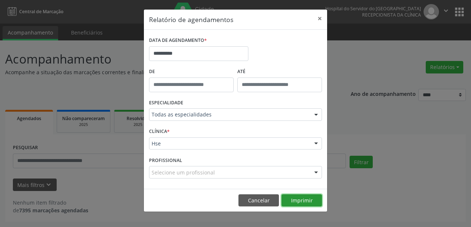
click at [302, 199] on button "Imprimir" at bounding box center [301, 201] width 40 height 13
drag, startPoint x: 366, startPoint y: 26, endPoint x: 327, endPoint y: 31, distance: 39.6
click at [363, 28] on div "**********" at bounding box center [235, 113] width 471 height 227
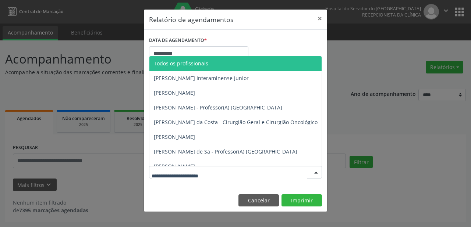
click at [223, 171] on div at bounding box center [235, 172] width 173 height 13
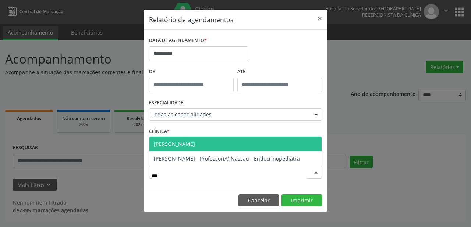
click at [227, 142] on span "[PERSON_NAME]" at bounding box center [235, 144] width 172 height 15
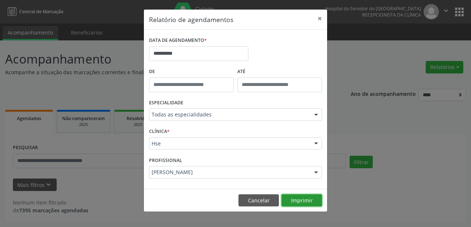
click at [288, 197] on button "Imprimir" at bounding box center [301, 201] width 40 height 13
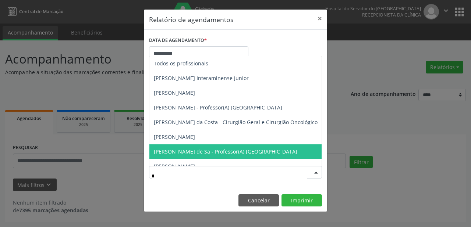
click at [220, 152] on span "[PERSON_NAME] de Sa - Professor(A) [GEOGRAPHIC_DATA]" at bounding box center [225, 151] width 143 height 7
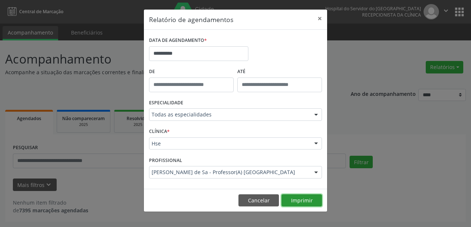
click at [292, 196] on button "Imprimir" at bounding box center [301, 201] width 40 height 13
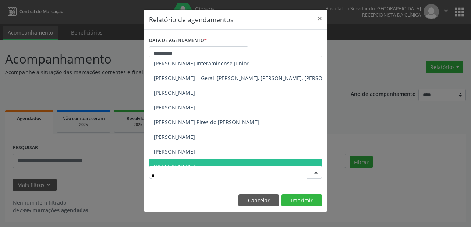
type input "**"
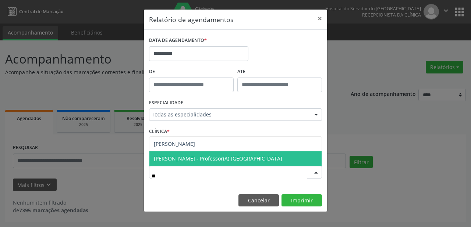
click at [225, 153] on span "[PERSON_NAME] - Professor(A) [GEOGRAPHIC_DATA]" at bounding box center [235, 159] width 172 height 15
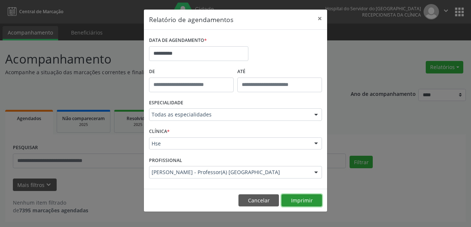
click at [312, 202] on button "Imprimir" at bounding box center [301, 201] width 40 height 13
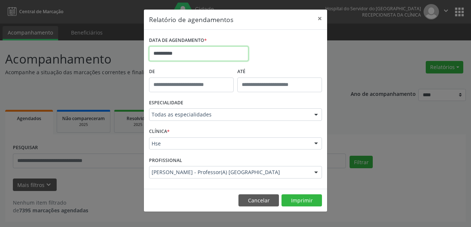
click at [194, 48] on input "**********" at bounding box center [198, 53] width 99 height 15
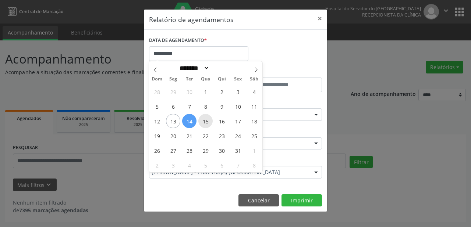
click at [206, 118] on span "15" at bounding box center [205, 121] width 14 height 14
type input "**********"
click at [206, 118] on span "15" at bounding box center [205, 121] width 14 height 14
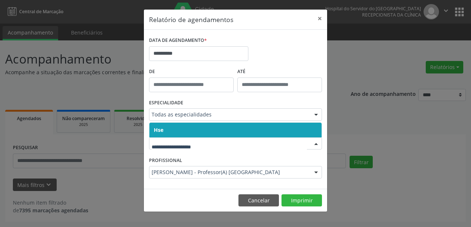
click at [207, 130] on span "Hse" at bounding box center [235, 130] width 172 height 15
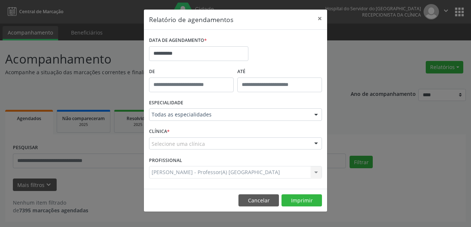
click at [204, 146] on div "Selecione uma clínica" at bounding box center [235, 144] width 173 height 13
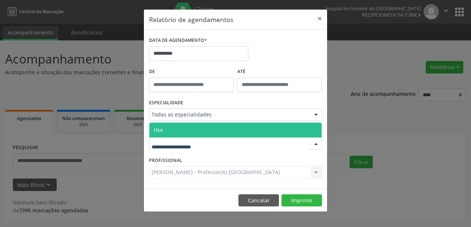
click at [201, 130] on span "Hse" at bounding box center [235, 130] width 172 height 15
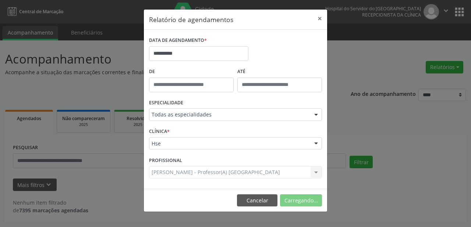
click at [281, 170] on div "[PERSON_NAME] - Professor(A) Nassau Todos os profissionais [PERSON_NAME] Intera…" at bounding box center [235, 172] width 173 height 13
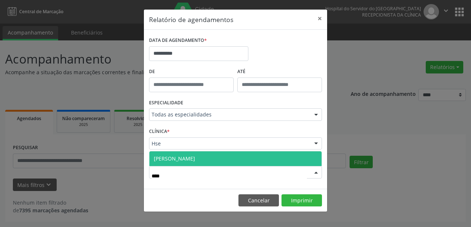
click at [195, 159] on span "[PERSON_NAME]" at bounding box center [174, 158] width 41 height 7
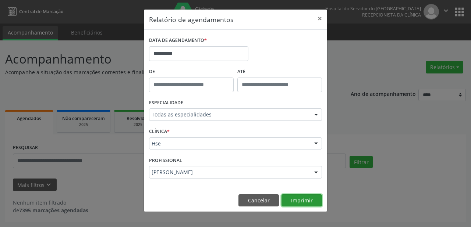
click at [304, 200] on button "Imprimir" at bounding box center [301, 201] width 40 height 13
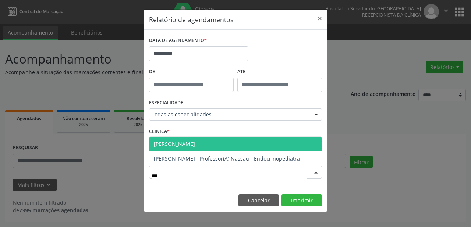
click at [195, 141] on span "[PERSON_NAME]" at bounding box center [174, 144] width 41 height 7
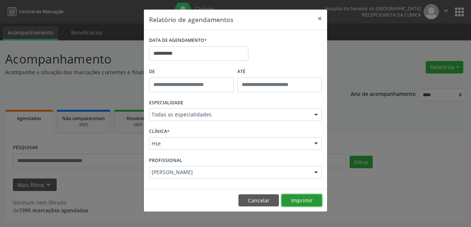
click at [306, 200] on button "Imprimir" at bounding box center [301, 201] width 40 height 13
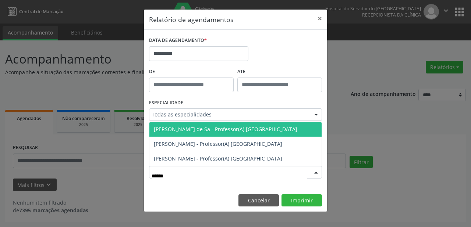
click at [206, 132] on span "[PERSON_NAME] de Sa - Professor(A) [GEOGRAPHIC_DATA]" at bounding box center [225, 129] width 143 height 7
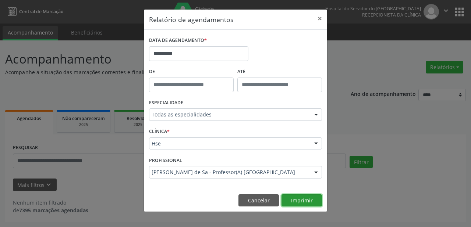
click at [304, 200] on button "Imprimir" at bounding box center [301, 201] width 40 height 13
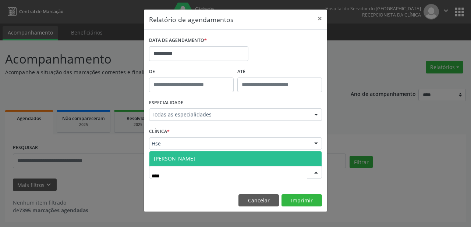
type input "*****"
click at [230, 153] on span "[PERSON_NAME]" at bounding box center [235, 159] width 172 height 15
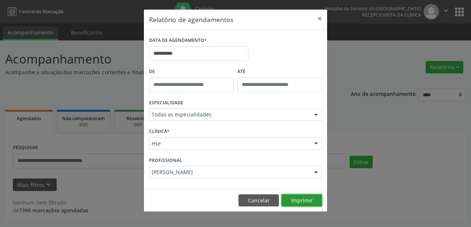
click at [297, 198] on button "Imprimir" at bounding box center [301, 201] width 40 height 13
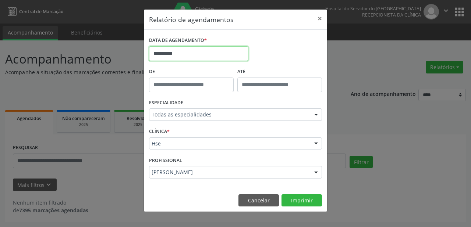
click at [199, 53] on input "**********" at bounding box center [198, 53] width 99 height 15
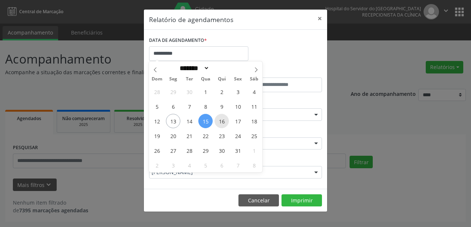
click at [221, 120] on span "16" at bounding box center [221, 121] width 14 height 14
type input "**********"
click at [221, 120] on span "16" at bounding box center [221, 121] width 14 height 14
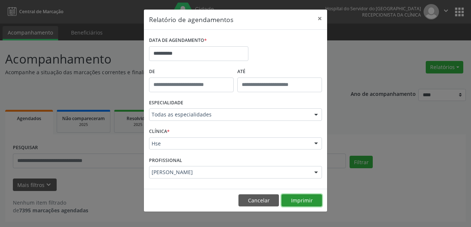
click at [303, 198] on button "Imprimir" at bounding box center [301, 201] width 40 height 13
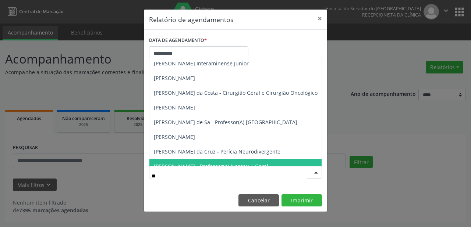
type input "***"
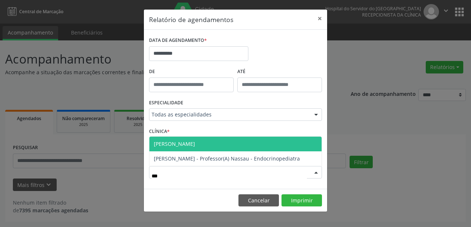
click at [195, 141] on span "[PERSON_NAME]" at bounding box center [174, 144] width 41 height 7
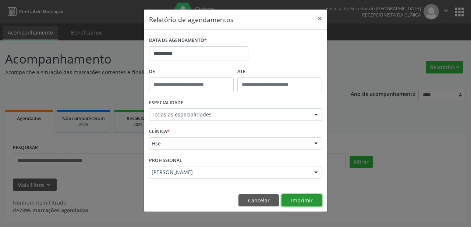
click at [295, 199] on button "Imprimir" at bounding box center [301, 201] width 40 height 13
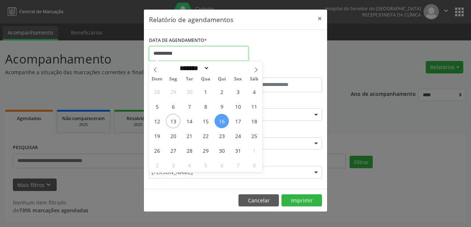
click at [207, 53] on input "**********" at bounding box center [198, 53] width 99 height 15
click at [224, 121] on span "16" at bounding box center [221, 121] width 14 height 14
type input "**********"
click at [224, 121] on span "16" at bounding box center [221, 121] width 14 height 14
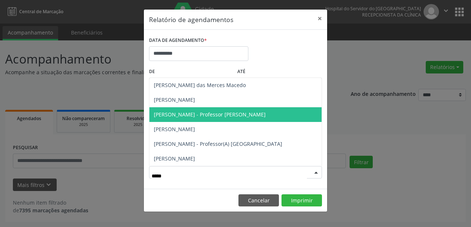
click at [201, 112] on span "[PERSON_NAME] - Professor [PERSON_NAME]" at bounding box center [210, 114] width 112 height 7
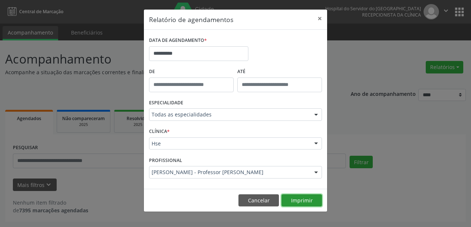
click at [301, 201] on button "Imprimir" at bounding box center [301, 201] width 40 height 13
click at [312, 195] on button "Imprimir" at bounding box center [301, 201] width 40 height 13
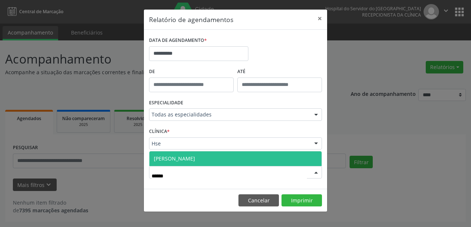
click at [222, 158] on span "[PERSON_NAME]" at bounding box center [235, 159] width 172 height 15
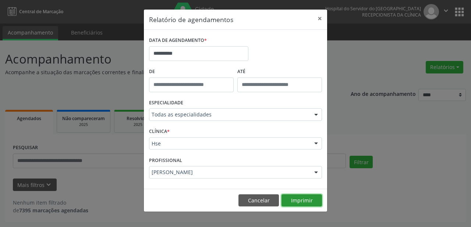
click at [311, 197] on button "Imprimir" at bounding box center [301, 201] width 40 height 13
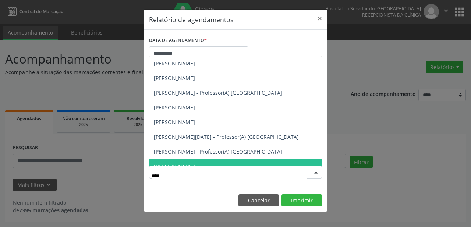
type input "*****"
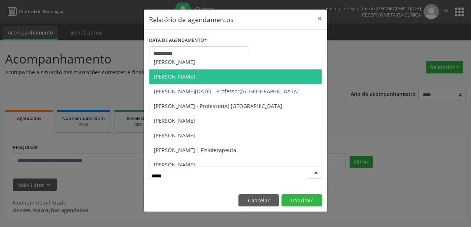
scroll to position [118, 0]
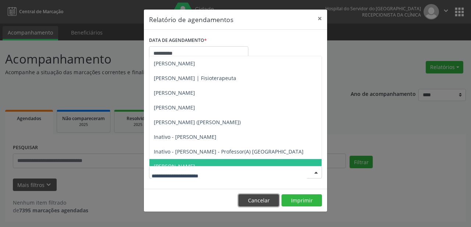
click at [259, 202] on button "Cancelar" at bounding box center [258, 201] width 40 height 13
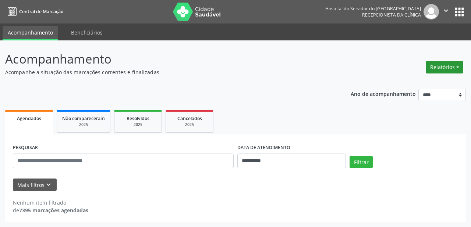
click at [439, 64] on button "Relatórios" at bounding box center [445, 67] width 38 height 13
click at [396, 85] on link "Agendamentos" at bounding box center [423, 83] width 79 height 10
select select "*"
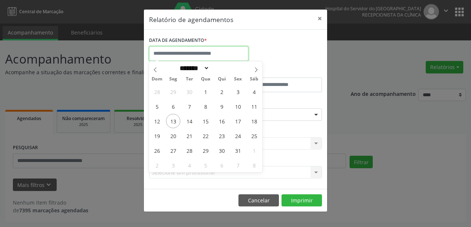
click at [219, 51] on input "text" at bounding box center [198, 53] width 99 height 15
click at [222, 123] on span "16" at bounding box center [221, 121] width 14 height 14
type input "**********"
click at [222, 123] on span "16" at bounding box center [221, 121] width 14 height 14
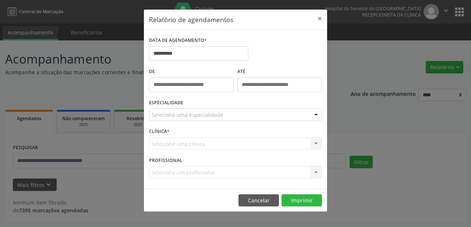
click at [226, 116] on div "Seleciona uma especialidade" at bounding box center [235, 115] width 173 height 13
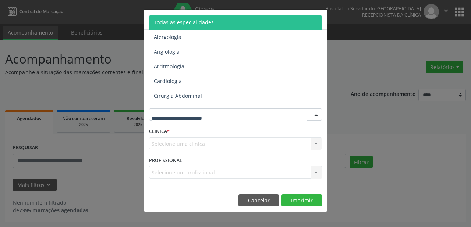
click at [203, 24] on span "Todas as especialidades" at bounding box center [184, 22] width 60 height 7
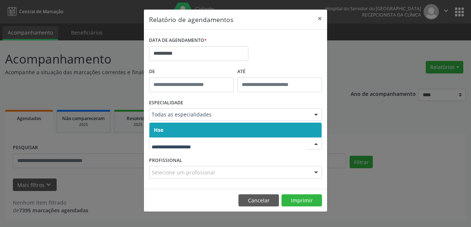
drag, startPoint x: 210, startPoint y: 126, endPoint x: 210, endPoint y: 130, distance: 3.8
click at [210, 129] on span "Hse" at bounding box center [235, 130] width 172 height 15
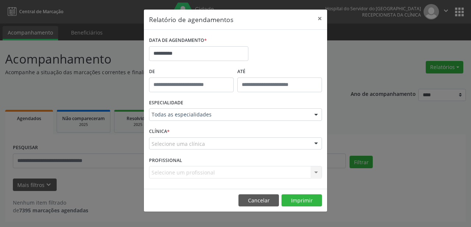
click at [196, 172] on div "Selecione um profissional Todos os profissionais [PERSON_NAME] Interaminense Ju…" at bounding box center [235, 172] width 173 height 13
click at [206, 144] on div "Selecione uma clínica" at bounding box center [235, 144] width 173 height 13
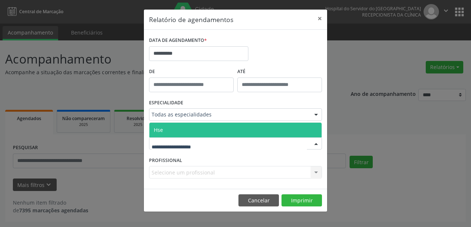
click at [207, 125] on span "Hse" at bounding box center [235, 130] width 172 height 15
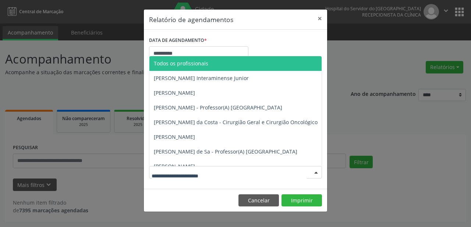
click at [206, 169] on input "text" at bounding box center [229, 176] width 155 height 15
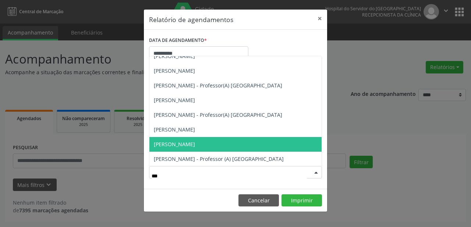
type input "****"
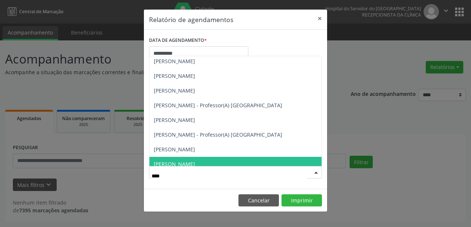
scroll to position [419, 0]
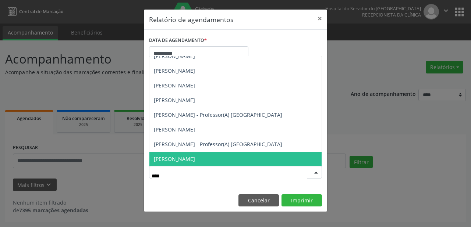
click at [205, 155] on span "[PERSON_NAME]" at bounding box center [235, 159] width 172 height 15
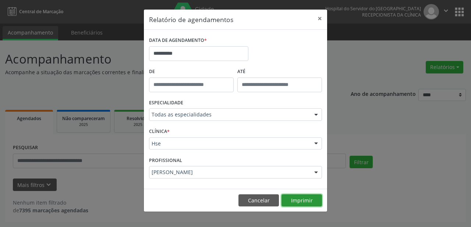
click at [297, 200] on button "Imprimir" at bounding box center [301, 201] width 40 height 13
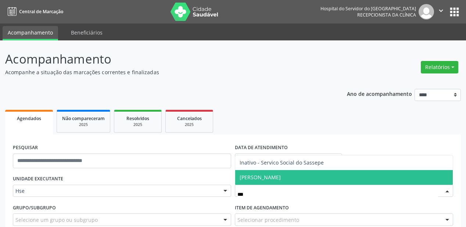
type input "****"
click at [265, 176] on span "[PERSON_NAME]" at bounding box center [260, 177] width 41 height 7
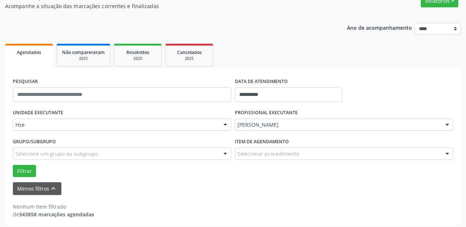
scroll to position [70, 0]
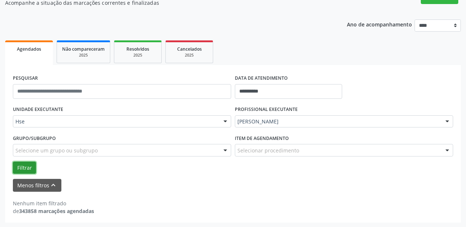
click at [27, 165] on button "Filtrar" at bounding box center [24, 168] width 23 height 13
drag, startPoint x: 26, startPoint y: 164, endPoint x: 28, endPoint y: 169, distance: 5.0
click at [27, 170] on button "Filtrar" at bounding box center [24, 168] width 23 height 13
